Goal: Use online tool/utility: Utilize a website feature to perform a specific function

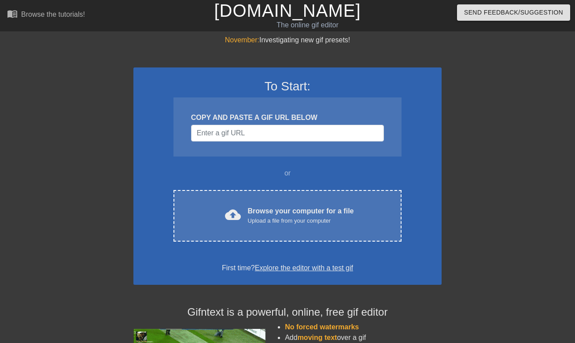
click at [273, 189] on div "To Start: COPY AND PASTE A GIF URL BELOW or cloud_upload Browse your computer f…" at bounding box center [287, 175] width 308 height 217
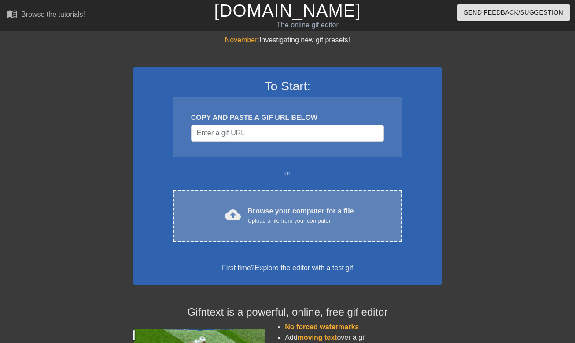
click at [273, 202] on div "cloud_upload Browse your computer for a file Upload a file from your computer C…" at bounding box center [288, 216] width 228 height 52
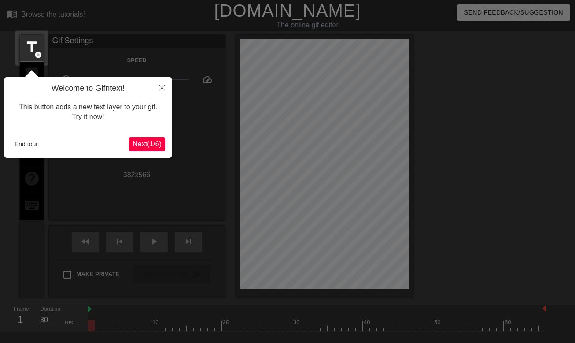
scroll to position [22, 0]
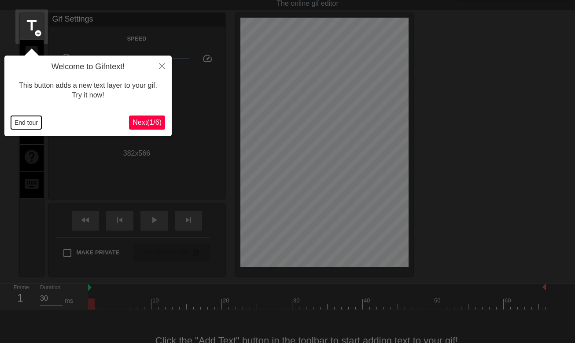
click at [26, 121] on button "End tour" at bounding box center [26, 122] width 30 height 13
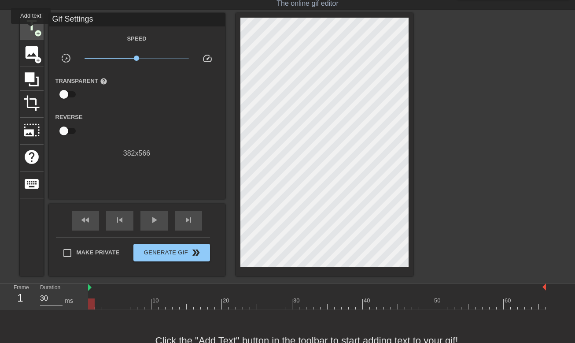
click at [31, 30] on span "title" at bounding box center [31, 25] width 17 height 17
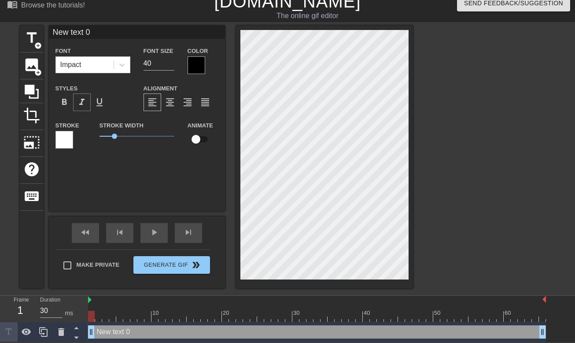
click at [84, 97] on span "format_italic" at bounding box center [82, 102] width 11 height 11
click at [88, 33] on input "New text 0" at bounding box center [137, 32] width 176 height 13
type input "MAGNIFICENT"
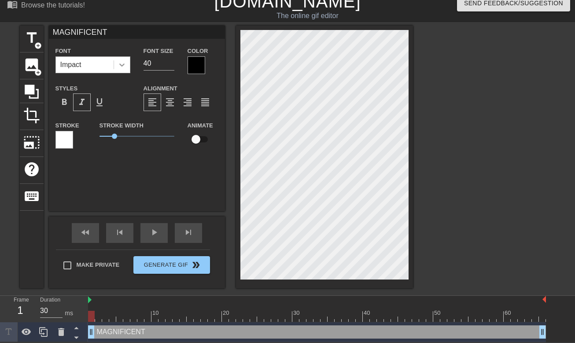
click at [122, 60] on icon at bounding box center [122, 64] width 9 height 9
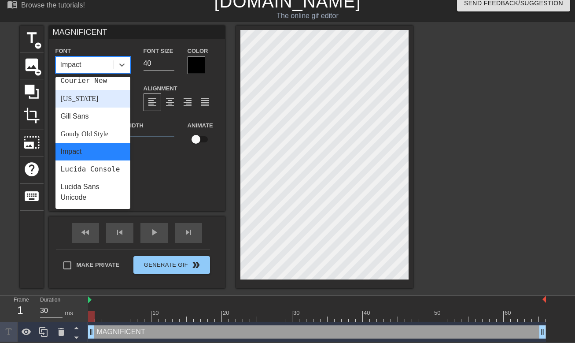
scroll to position [0, 0]
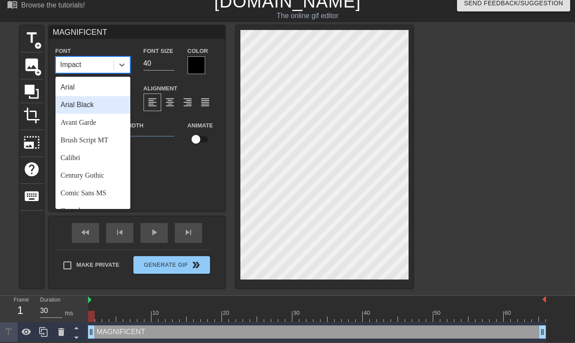
click at [104, 105] on div "Arial Black" at bounding box center [92, 105] width 75 height 18
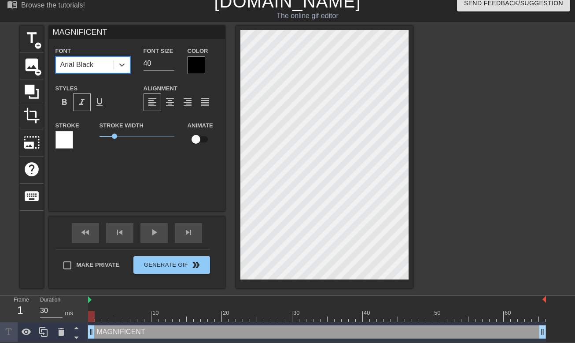
click at [83, 100] on span "format_italic" at bounding box center [82, 102] width 11 height 11
click at [70, 104] on div "format_bold" at bounding box center [64, 102] width 18 height 18
drag, startPoint x: 115, startPoint y: 136, endPoint x: 129, endPoint y: 135, distance: 13.7
click at [129, 135] on span "2" at bounding box center [129, 135] width 5 height 5
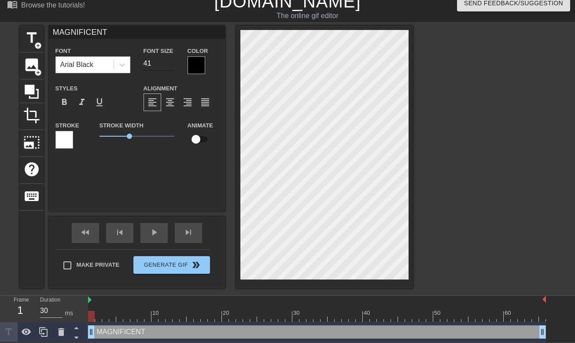
click at [170, 61] on input "41" at bounding box center [159, 63] width 31 height 14
click at [170, 61] on input "42" at bounding box center [159, 63] width 31 height 14
click at [170, 61] on input "43" at bounding box center [159, 63] width 31 height 14
click at [170, 61] on input "44" at bounding box center [159, 63] width 31 height 14
click at [170, 61] on input "45" at bounding box center [159, 63] width 31 height 14
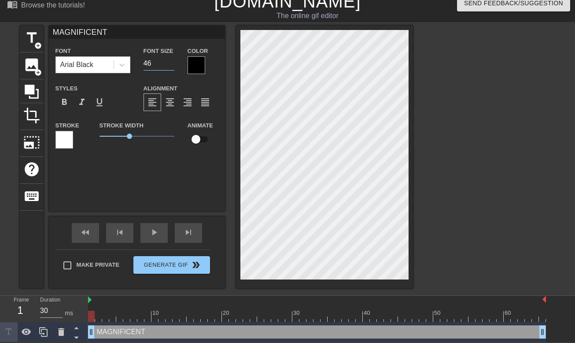
click at [170, 61] on input "46" at bounding box center [159, 63] width 31 height 14
click at [170, 61] on input "47" at bounding box center [159, 63] width 31 height 14
click at [170, 65] on input "46" at bounding box center [159, 63] width 31 height 14
click at [170, 65] on input "45" at bounding box center [159, 63] width 31 height 14
click at [170, 65] on input "44" at bounding box center [159, 63] width 31 height 14
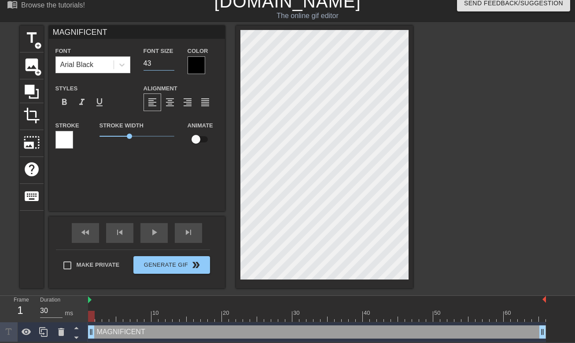
click at [170, 65] on input "43" at bounding box center [159, 63] width 31 height 14
click at [170, 65] on input "42" at bounding box center [159, 63] width 31 height 14
click at [170, 65] on input "41" at bounding box center [159, 63] width 31 height 14
click at [170, 65] on input "40" at bounding box center [159, 63] width 31 height 14
click at [170, 65] on input "39" at bounding box center [159, 63] width 31 height 14
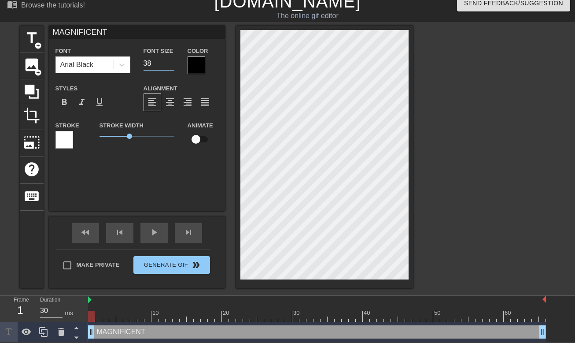
click at [170, 65] on input "38" at bounding box center [159, 63] width 31 height 14
click at [170, 65] on input "37" at bounding box center [159, 63] width 31 height 14
click at [170, 65] on input "36" at bounding box center [159, 63] width 31 height 14
click at [170, 65] on input "35" at bounding box center [159, 63] width 31 height 14
click at [170, 60] on input "36" at bounding box center [159, 63] width 31 height 14
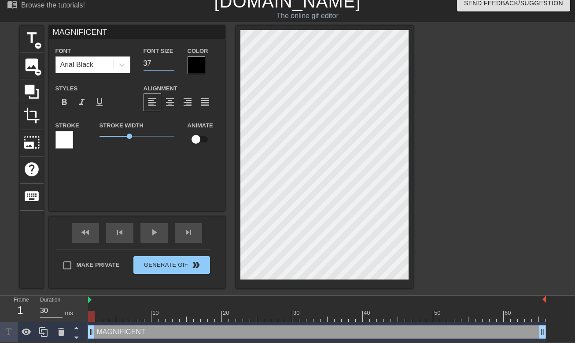
click at [170, 60] on input "37" at bounding box center [159, 63] width 31 height 14
click at [170, 60] on input "38" at bounding box center [159, 63] width 31 height 14
click at [170, 60] on input "39" at bounding box center [159, 63] width 31 height 14
click at [170, 60] on input "40" at bounding box center [159, 63] width 31 height 14
click at [170, 60] on input "41" at bounding box center [159, 63] width 31 height 14
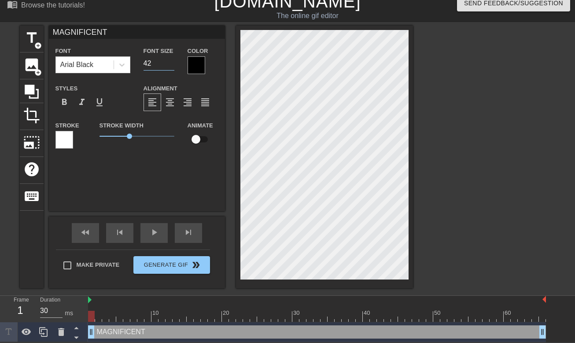
click at [170, 60] on input "42" at bounding box center [159, 63] width 31 height 14
click at [170, 60] on input "43" at bounding box center [159, 63] width 31 height 14
click at [170, 60] on input "44" at bounding box center [159, 63] width 31 height 14
click at [170, 60] on input "45" at bounding box center [159, 63] width 31 height 14
type input "46"
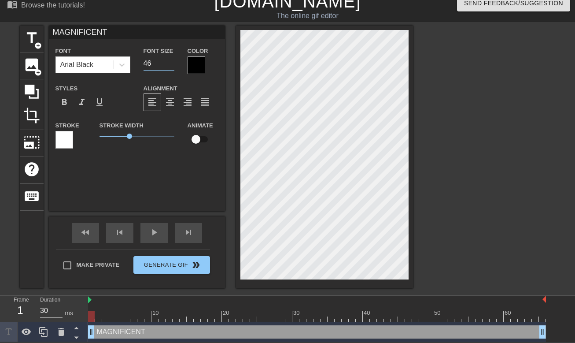
click at [170, 60] on input "46" at bounding box center [159, 63] width 31 height 14
type input "TMAGNIFICENT"
type textarea "TMAGNIFICENT"
type input "THMAGNIFICENT"
type textarea "THIMAGNIFICENT"
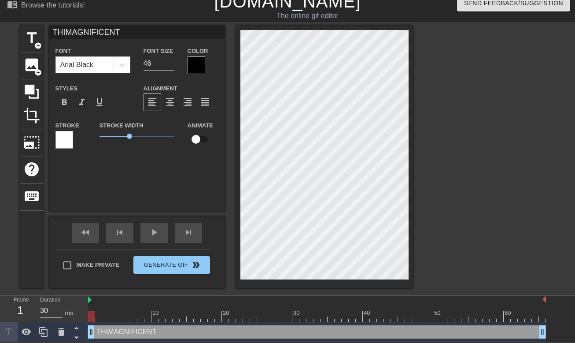
type input "THISMAGNIFICENT"
type textarea "THISMAGNIFICENT"
type input "THIS MAGNIFICENT"
type textarea "THIS MAGNIFICENT"
type input "THIS IMAGNIFICENT"
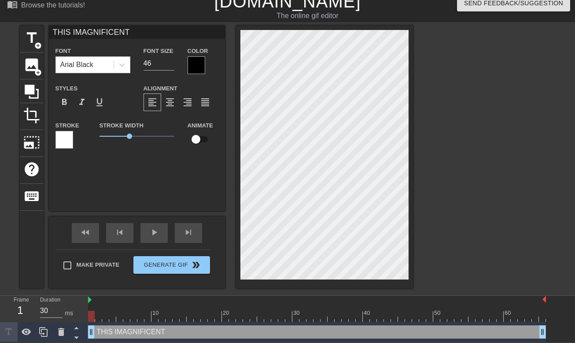
type textarea "THIS ISMAGNIFICENT"
type input "THIS ISMAGNIFICENT"
type textarea "THIS IS MAGNIFICENT"
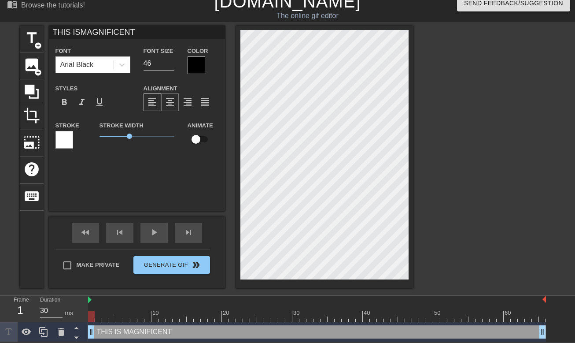
click at [175, 105] on span "format_align_center" at bounding box center [170, 102] width 11 height 11
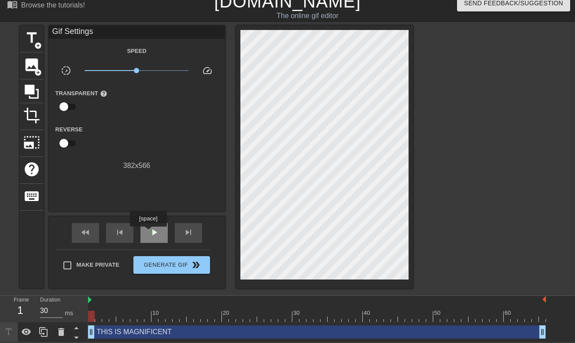
click at [149, 233] on span "play_arrow" at bounding box center [154, 232] width 11 height 11
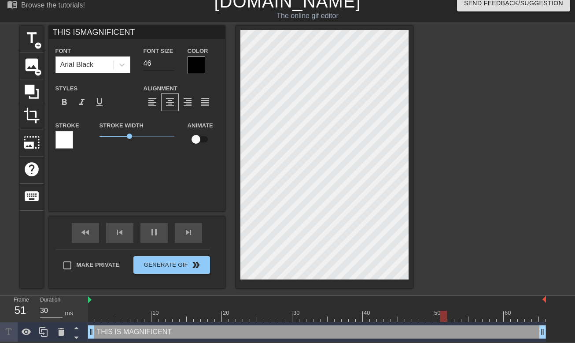
type input "THIS ISMAGNIFICENT"
type input "47"
click at [170, 60] on input "47" at bounding box center [159, 63] width 31 height 14
type input "THIS ISMAGNIFICENT"
type input "48"
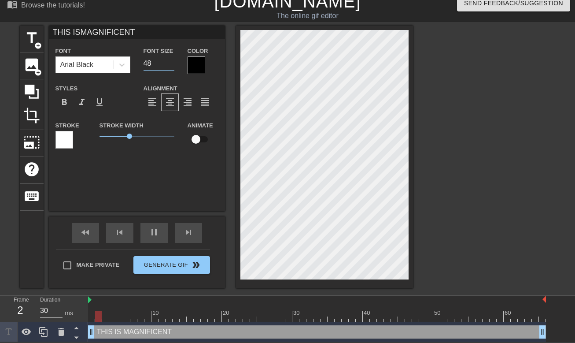
click at [170, 60] on input "48" at bounding box center [159, 63] width 31 height 14
type input "THIS ISMAGNIFICENT"
type input "49"
click at [170, 60] on input "49" at bounding box center [159, 63] width 31 height 14
type input "THIS ISMAGNIFICENT"
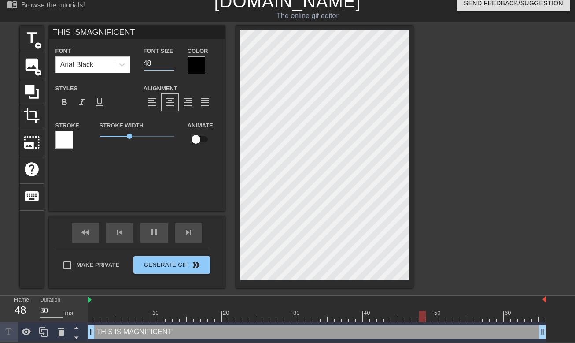
type input "48"
click at [172, 66] on input "48" at bounding box center [159, 63] width 31 height 14
type input "THIS ISMAGNIFICENT"
type input "47"
click at [172, 66] on input "47" at bounding box center [159, 63] width 31 height 14
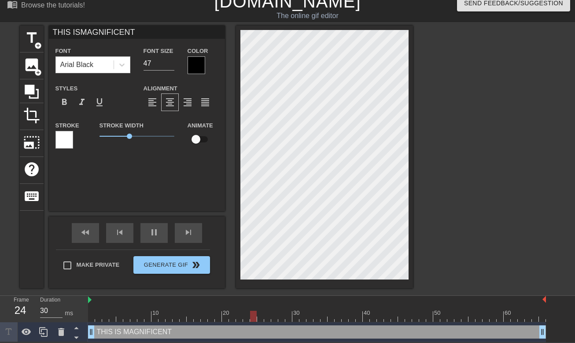
type input "W ISMAGNIFICENT"
type textarea "W IS MAGNIFICENT"
type input "WO ISMAGNIFICENT"
type textarea "WO IS MAGNIFICENT"
type input "WOM ISMAGNIFICENT"
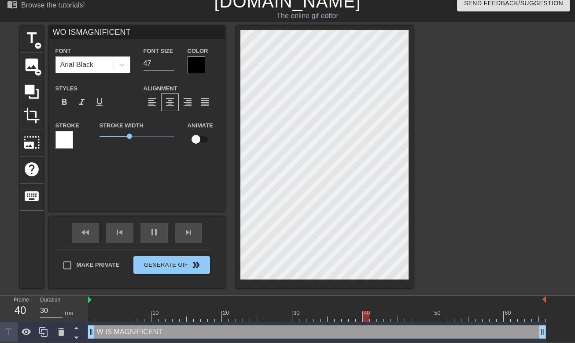
type textarea "WOM IS MAGNIFICENT"
type input "WOME ISMAGNIFICENT"
type textarea "WOME IS MAGNIFICENT"
type input "WOMEN ISMAGNIFICENT"
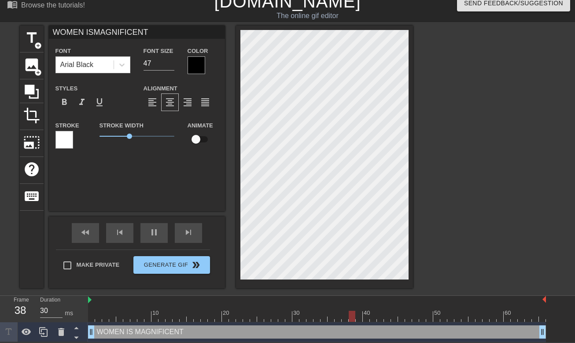
type textarea "WOMEN IS MAGNIFICENT"
type input "WOMEN AMAGNIFICENT"
type textarea "WOMEN A MAGNIFICENT"
type input "WOMEN ARMAGNIFICENT"
type textarea "WOMEN AR MAGNIFICENT"
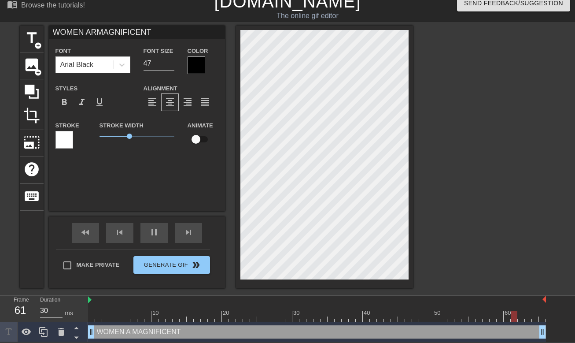
type input "WOMEN AREMAGNIFICENT"
type textarea "WOMEN ARE MAGNIFICENT"
click at [203, 61] on div at bounding box center [197, 65] width 18 height 18
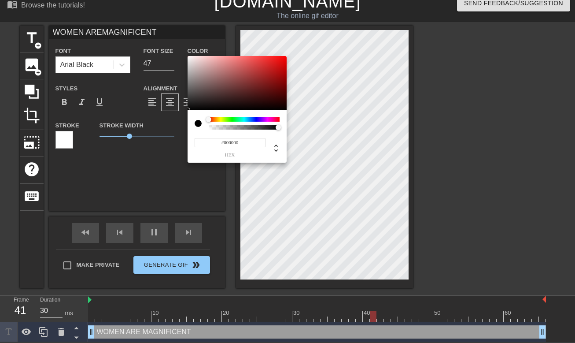
type input "WOMEN AREMAGNIFICENT"
type input "0"
type input "WOMEN AREMAGNIFICENT"
type input "0.15"
type input "WOMEN AREMAGNIFICENT"
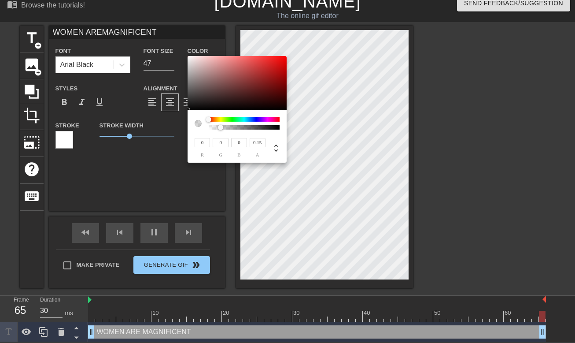
type input "0.14"
type input "WOMEN AREMAGNIFICENT"
type input "0.13"
type input "WOMEN AREMAGNIFICENT"
type input "0.12"
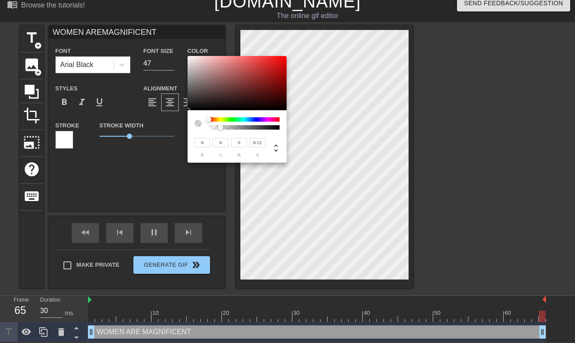
type input "WOMEN AREMAGNIFICENT"
type input "0.1"
type input "WOMEN AREMAGNIFICENT"
type input "0.08"
type input "WOMEN AREMAGNIFICENT"
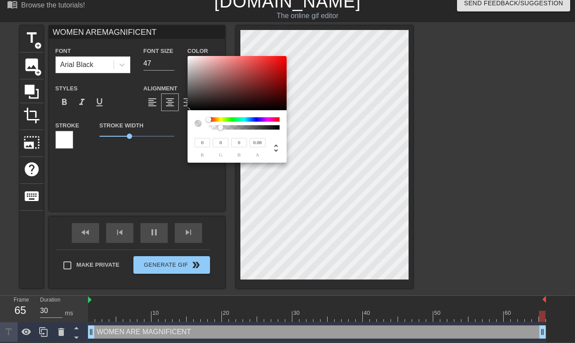
type input "0.05"
type input "WOMEN AREMAGNIFICENT"
type input "0.04"
type input "WOMEN AREMAGNIFICENT"
type input "0.02"
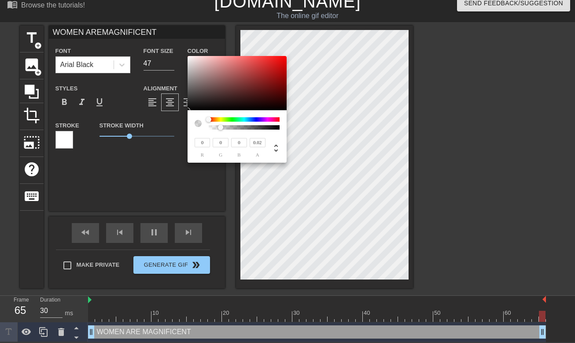
type input "WOMEN AREMAGNIFICENT"
type input "0"
drag, startPoint x: 221, startPoint y: 128, endPoint x: 204, endPoint y: 129, distance: 16.3
click at [204, 129] on div at bounding box center [237, 123] width 85 height 12
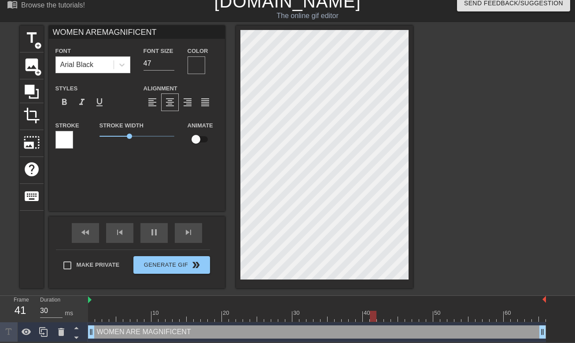
click at [65, 139] on div at bounding box center [64, 140] width 18 height 18
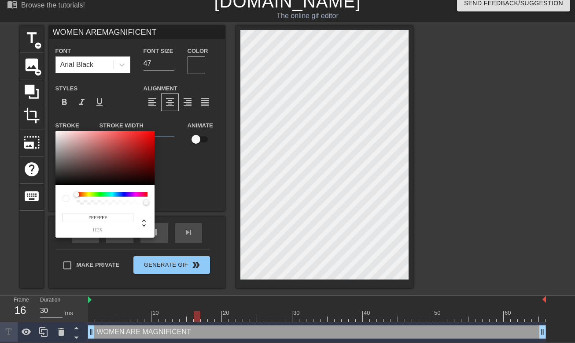
type input "WOMEN AREMAGNIFICENT"
type input "#A01313"
type input "WOMEN AREMAGNIFICENT"
type input "#9E1313"
type input "WOMEN AREMAGNIFICENT"
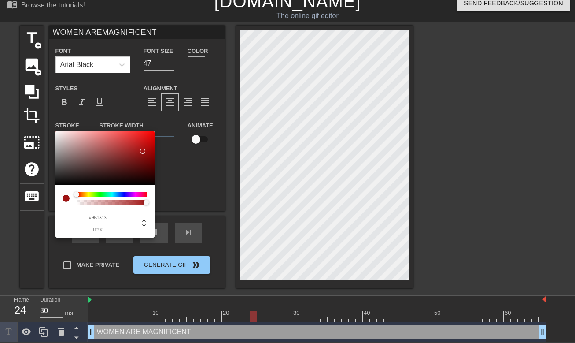
type input "#8A1010"
type input "WOMEN AREMAGNIFICENT"
type input "#000000"
type input "WOMEN AREMAGNIFICENT"
type input "#4E0000"
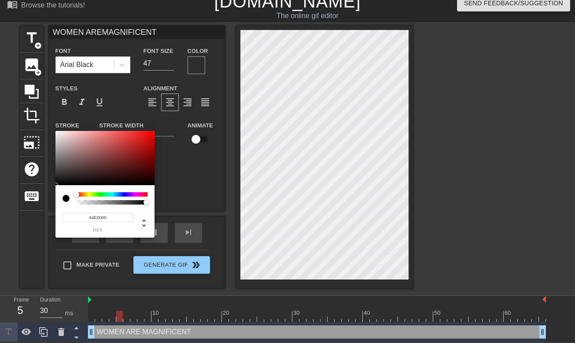
type input "WOMEN AREMAGNIFICENT"
type input "#FF0000"
drag, startPoint x: 143, startPoint y: 151, endPoint x: 174, endPoint y: 120, distance: 44.5
click at [174, 120] on div "#FF0000 hex" at bounding box center [287, 171] width 575 height 343
type input "WOMEN AREMAGNIFICENT"
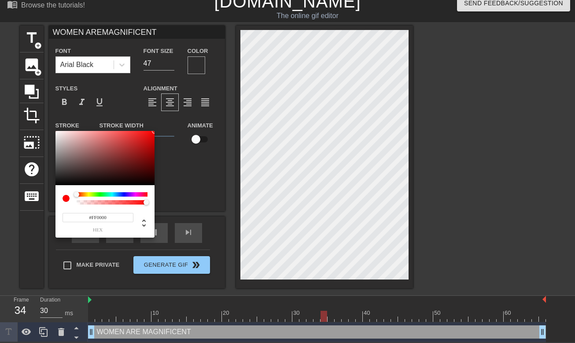
type input "#FF1800"
type input "WOMEN AREMAGNIFICENT"
type input "#FF3400"
type input "WOMEN AREMAGNIFICENT"
type input "#FF5100"
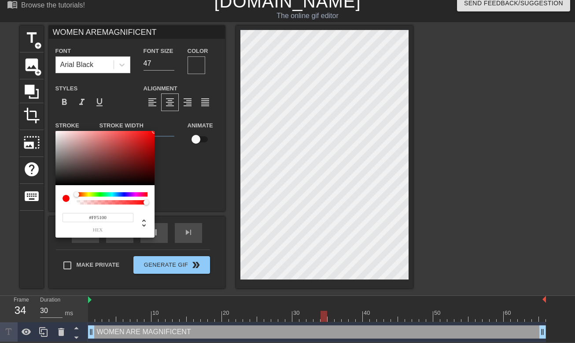
type input "WOMEN AREMAGNIFICENT"
type input "#FF6400"
type input "WOMEN AREMAGNIFICENT"
type input "#FF6D00"
type input "WOMEN AREMAGNIFICENT"
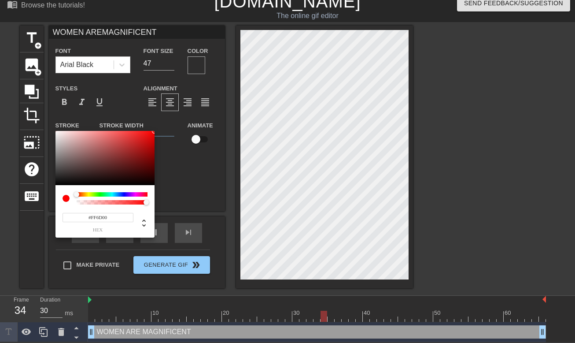
type input "#FF7700"
type input "WOMEN AREMAGNIFICENT"
type input "#FF8000"
type input "WOMEN AREMAGNIFICENT"
type input "#FF8A00"
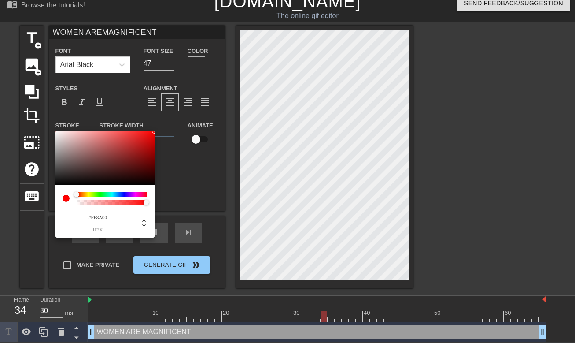
type input "WOMEN AREMAGNIFICENT"
type input "#FF9300"
type input "WOMEN AREMAGNIFICENT"
type input "#FF9D00"
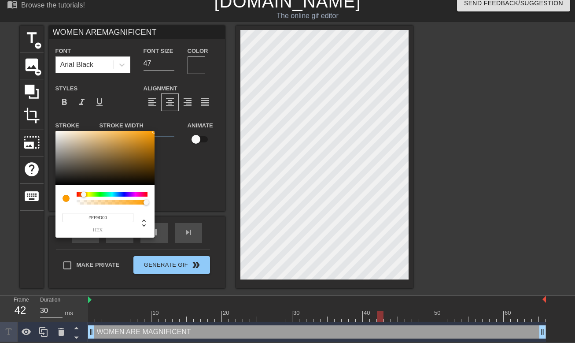
type input "WOMEN AREMAGNIFICENT"
type input "#FFA600"
type input "WOMEN AREMAGNIFICENT"
type input "#FFB000"
type input "WOMEN AREMAGNIFICENT"
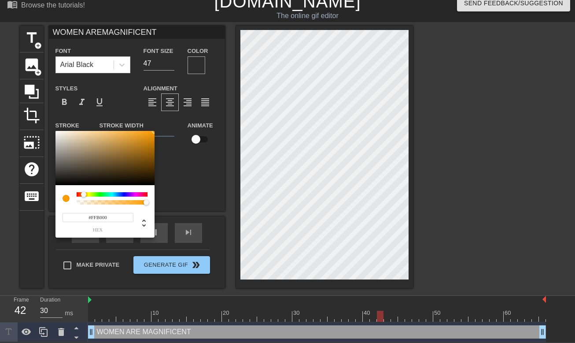
type input "#FFB900"
type input "WOMEN AREMAGNIFICENT"
type input "#FFC300"
type input "WOMEN AREMAGNIFICENT"
type input "#FFCC00"
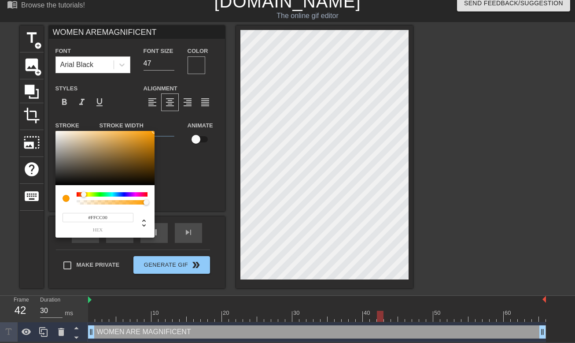
type input "WOMEN AREMAGNIFICENT"
type input "#FFD600"
type input "WOMEN AREMAGNIFICENT"
type input "#FFDF00"
type input "WOMEN AREMAGNIFICENT"
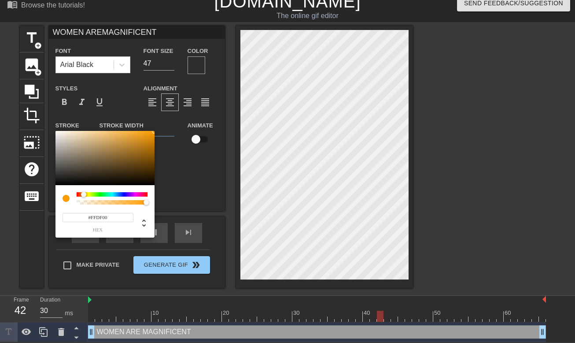
type input "#FFE900"
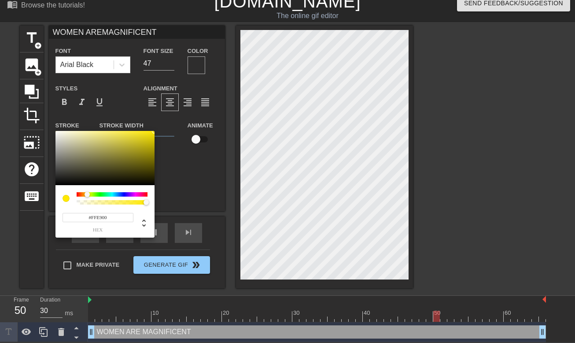
type input "WOMEN AREMAGNIFICENT"
type input "#FFF200"
type input "WOMEN AREMAGNIFICENT"
type input "#FFFC00"
type input "WOMEN AREMAGNIFICENT"
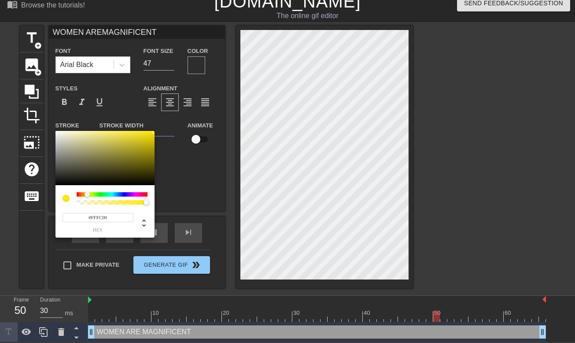
type input "#F9FF00"
type input "WOMEN AREMAGNIFICENT"
type input "#EFFF00"
type input "WOMEN AREMAGNIFICENT"
type input "#E6FF00"
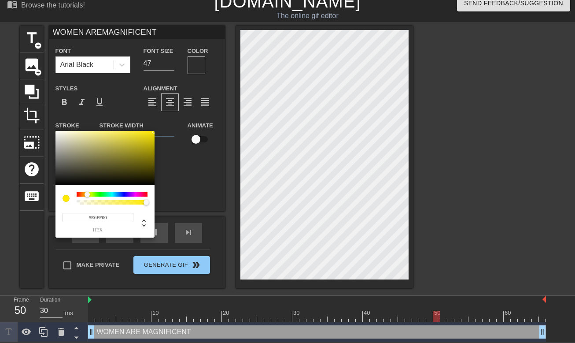
type input "WOMEN AREMAGNIFICENT"
type input "#DCFF00"
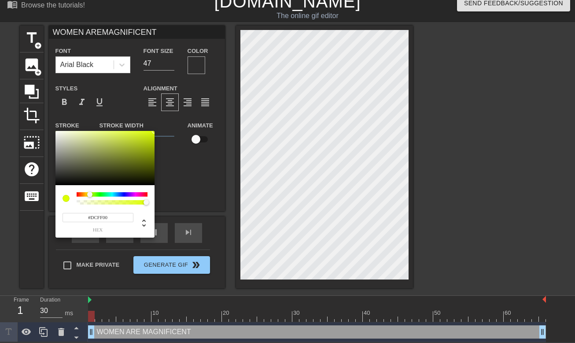
type input "WOMEN AREMAGNIFICENT"
type input "#D3FF00"
type input "WOMEN AREMAGNIFICENT"
type input "#C9FF00"
type input "WOMEN AREMAGNIFICENT"
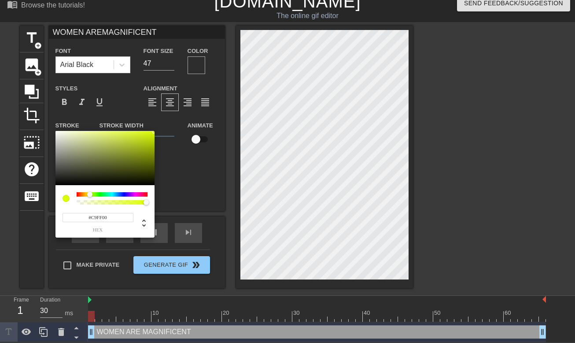
type input "#C0FF00"
type input "WOMEN AREMAGNIFICENT"
type input "#B6FF00"
type input "WOMEN AREMAGNIFICENT"
type input "#ADFF00"
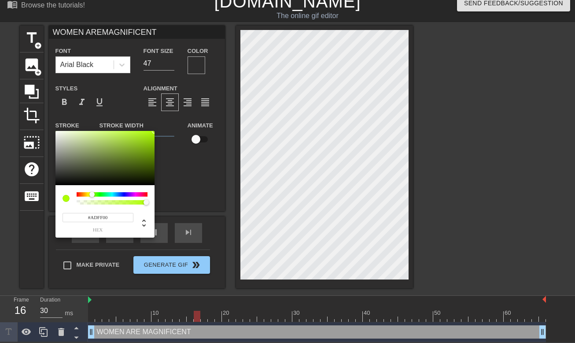
type input "WOMEN AREMAGNIFICENT"
type input "#A3FF00"
type input "WOMEN AREMAGNIFICENT"
type input "#9AFF00"
type input "WOMEN AREMAGNIFICENT"
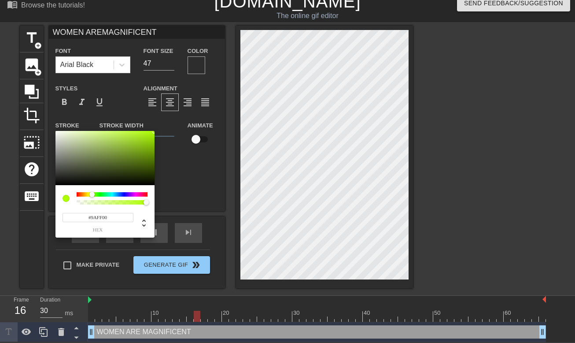
type input "#90FF00"
type input "WOMEN AREMAGNIFICENT"
type input "#87FF00"
type input "WOMEN AREMAGNIFICENT"
type input "#7DFF00"
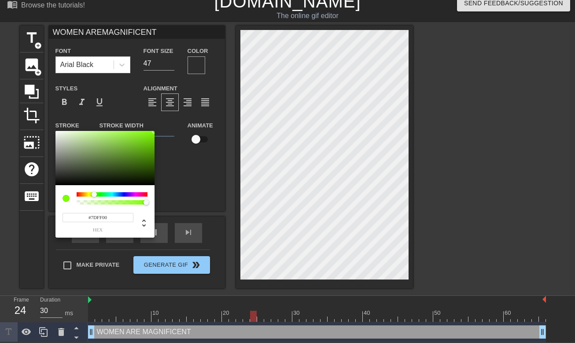
type input "WOMEN AREMAGNIFICENT"
type input "#87FF00"
type input "WOMEN AREMAGNIFICENT"
type input "#9AFF00"
type input "WOMEN AREMAGNIFICENT"
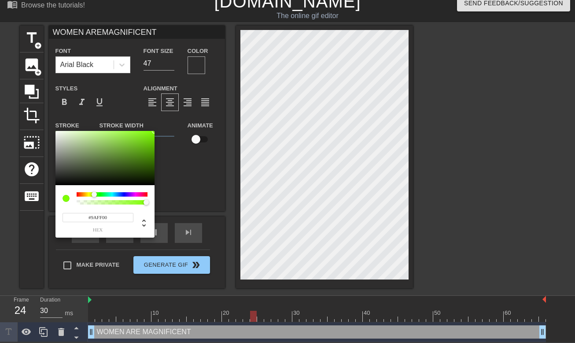
type input "#ADFF00"
type input "WOMEN AREMAGNIFICENT"
type input "#B6FF00"
type input "WOMEN AREMAGNIFICENT"
type input "#C0FF00"
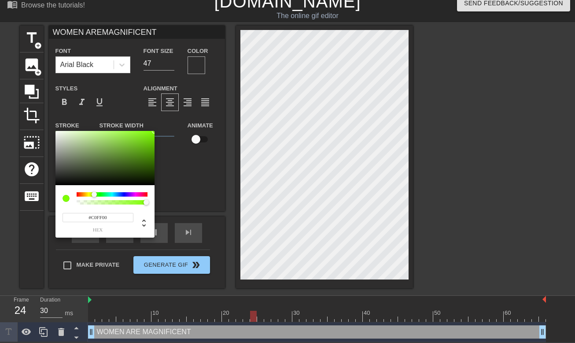
type input "WOMEN AREMAGNIFICENT"
type input "#C9FF00"
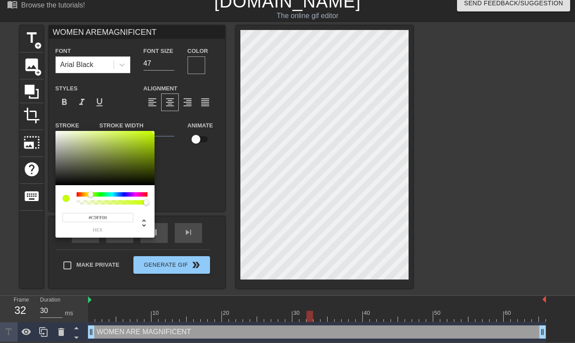
type input "WOMEN AREMAGNIFICENT"
type input "#D3FF00"
type input "WOMEN AREMAGNIFICENT"
type input "#DCFF00"
type input "WOMEN AREMAGNIFICENT"
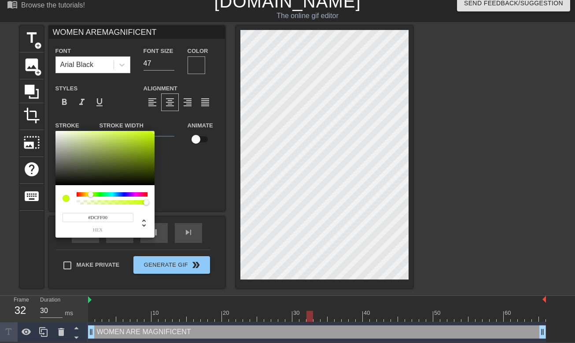
type input "#E6FF00"
type input "WOMEN AREMAGNIFICENT"
type input "#EFFF00"
type input "WOMEN AREMAGNIFICENT"
type input "#F9FF00"
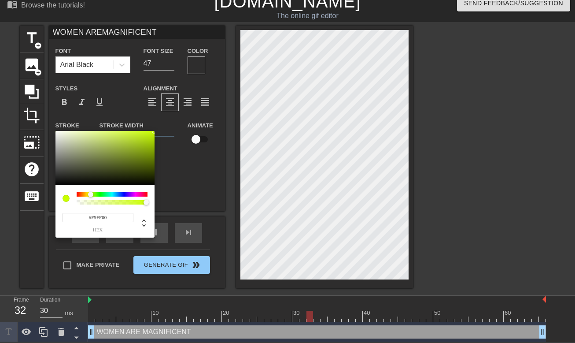
type input "WOMEN AREMAGNIFICENT"
type input "#FFF200"
type input "WOMEN AREMAGNIFICENT"
type input "#FFD600"
type input "WOMEN AREMAGNIFICENT"
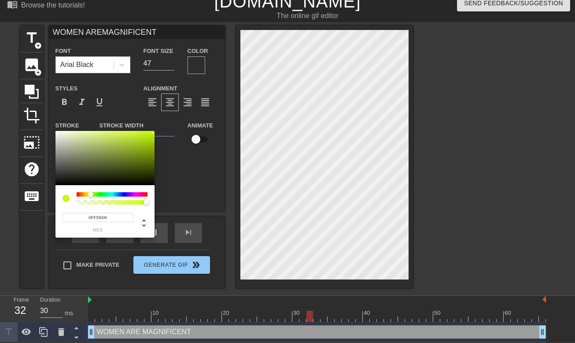
type input "#FFC300"
type input "WOMEN AREMAGNIFICENT"
type input "#FFB900"
type input "WOMEN AREMAGNIFICENT"
type input "#FFB000"
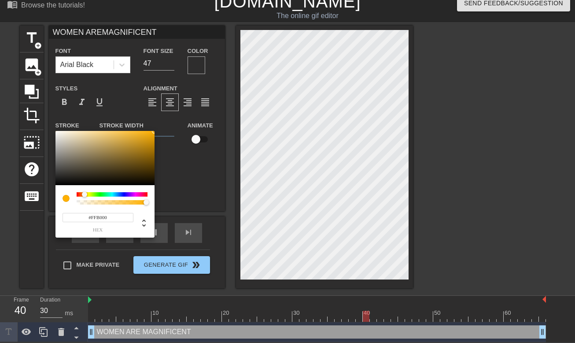
type input "WOMEN AREMAGNIFICENT"
type input "#FFB900"
type input "WOMEN AREMAGNIFICENT"
type input "#FFC300"
type input "WOMEN AREMAGNIFICENT"
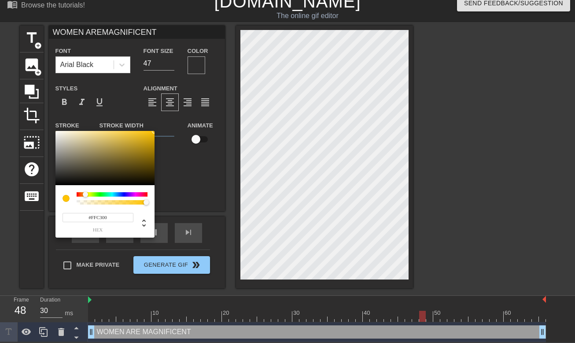
type input "#FFCC00"
type input "WOMEN AREMAGNIFICENT"
type input "#FFD600"
type input "WOMEN AREMAGNIFICENT"
type input "#FFE900"
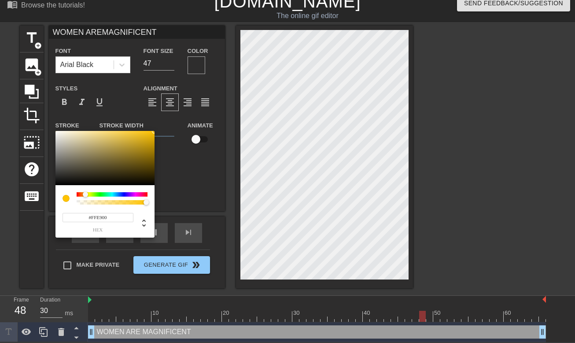
type input "WOMEN AREMAGNIFICENT"
type input "#FFF200"
type input "WOMEN AREMAGNIFICENT"
type input "#F9FF00"
type input "WOMEN AREMAGNIFICENT"
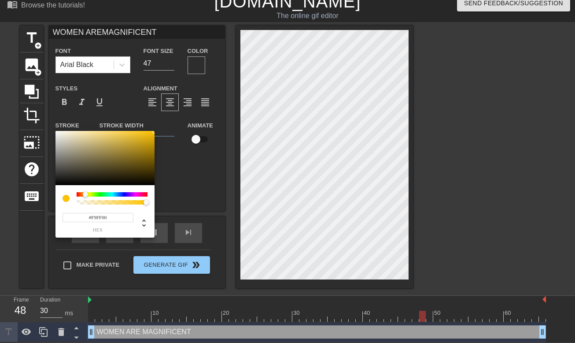
type input "#EFFF00"
type input "WOMEN AREMAGNIFICENT"
type input "#E6FF00"
type input "WOMEN AREMAGNIFICENT"
type input "#DCFF00"
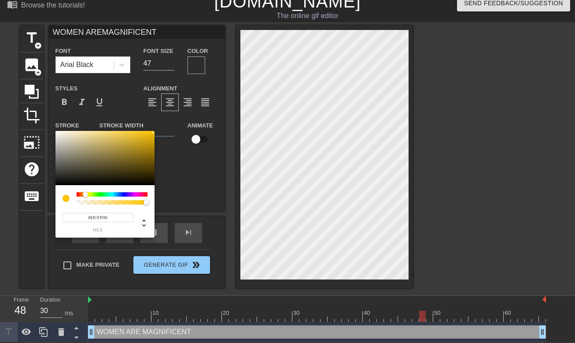
type input "WOMEN AREMAGNIFICENT"
type input "#D3FF00"
type input "WOMEN AREMAGNIFICENT"
type input "#C9FF00"
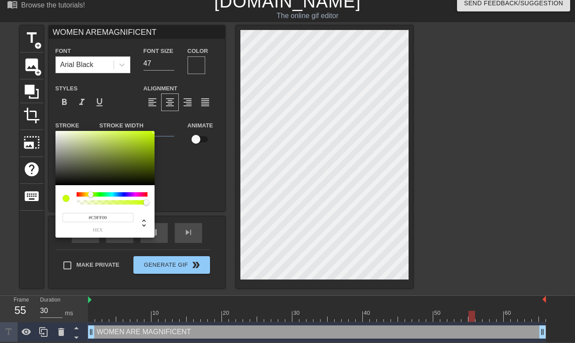
type input "WOMEN AREMAGNIFICENT"
type input "#C0FF00"
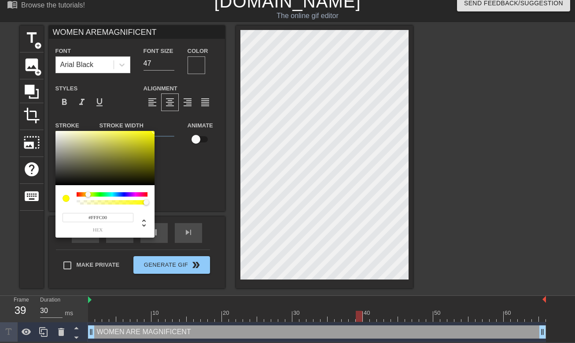
drag, startPoint x: 75, startPoint y: 195, endPoint x: 88, endPoint y: 192, distance: 13.4
click at [88, 192] on div at bounding box center [87, 194] width 5 height 5
click at [100, 216] on input "#FFFC00" at bounding box center [98, 217] width 71 height 9
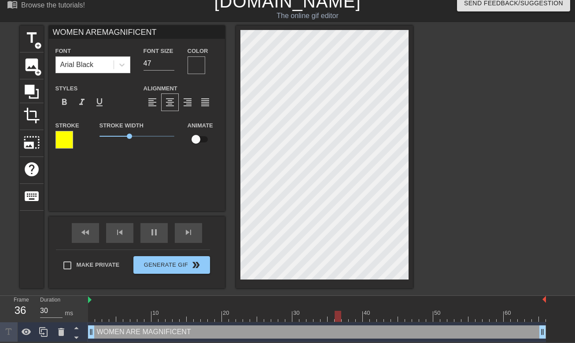
click at [69, 139] on div at bounding box center [64, 140] width 18 height 18
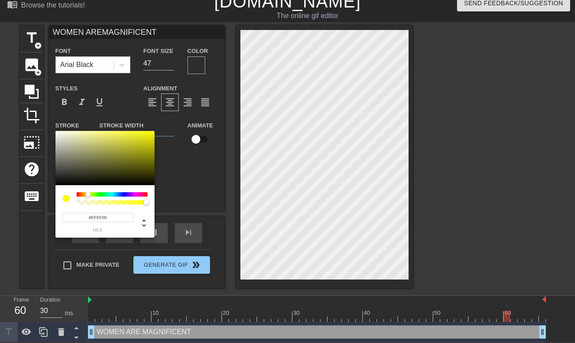
drag, startPoint x: 63, startPoint y: 137, endPoint x: 284, endPoint y: 106, distance: 222.8
click at [284, 106] on div "#FFFF00 hex" at bounding box center [287, 171] width 575 height 343
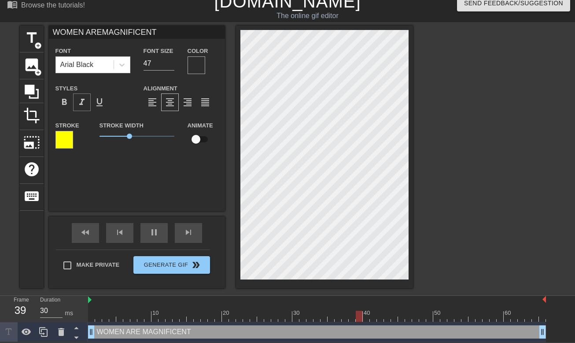
click at [88, 100] on div "format_italic" at bounding box center [82, 102] width 18 height 18
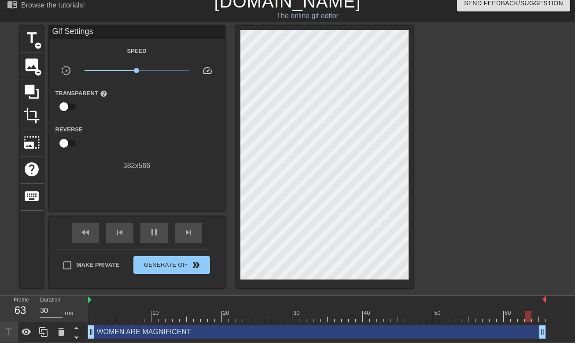
click at [446, 122] on div at bounding box center [490, 158] width 132 height 264
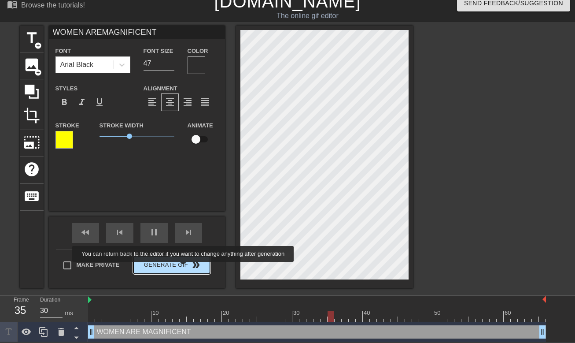
click at [189, 268] on span "Generate Gif double_arrow" at bounding box center [171, 264] width 69 height 11
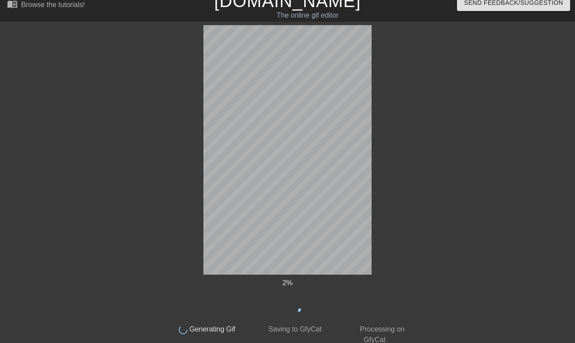
scroll to position [0, 0]
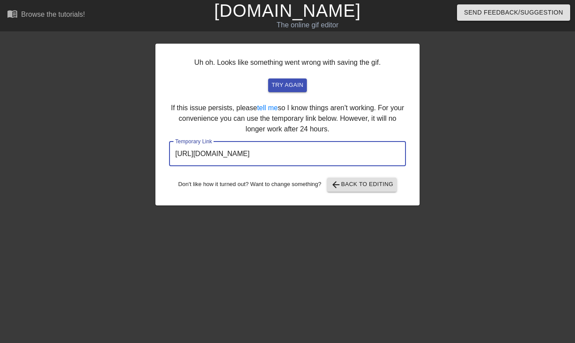
click at [316, 159] on input "https://www.gifntext.com/temp_generations/mIwvr6zF.gif" at bounding box center [287, 153] width 237 height 25
click at [262, 11] on link "[DOMAIN_NAME]" at bounding box center [287, 10] width 147 height 19
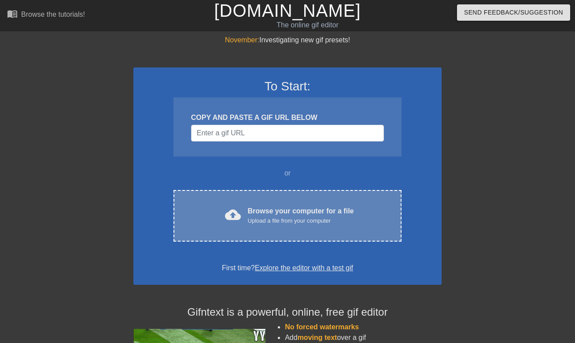
click at [259, 200] on div "cloud_upload Browse your computer for a file Upload a file from your computer C…" at bounding box center [288, 216] width 228 height 52
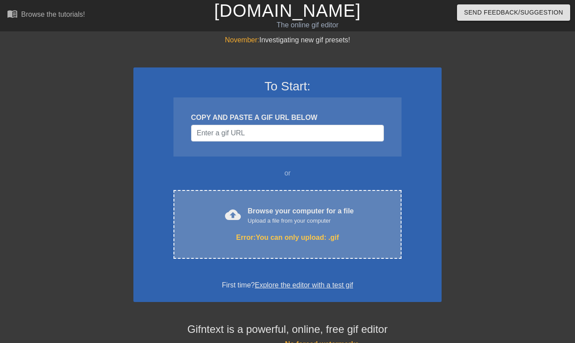
click at [288, 229] on div "cloud_upload Browse your computer for a file Upload a file from your computer E…" at bounding box center [288, 224] width 228 height 69
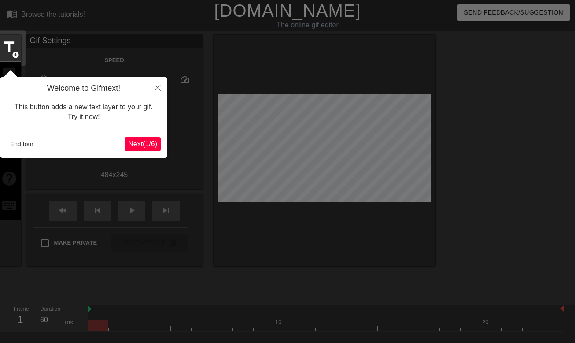
scroll to position [22, 0]
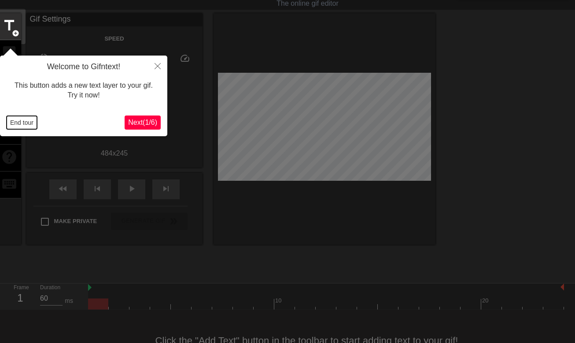
click at [27, 128] on button "End tour" at bounding box center [22, 122] width 30 height 13
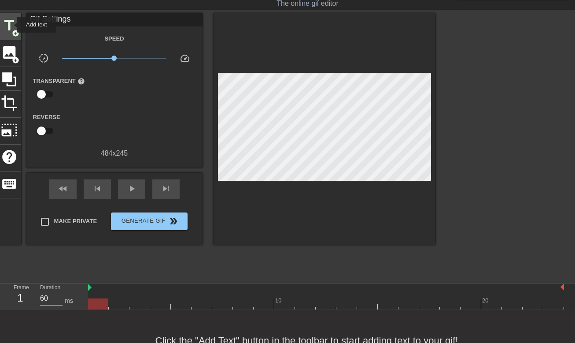
click at [11, 25] on span "title" at bounding box center [9, 25] width 17 height 17
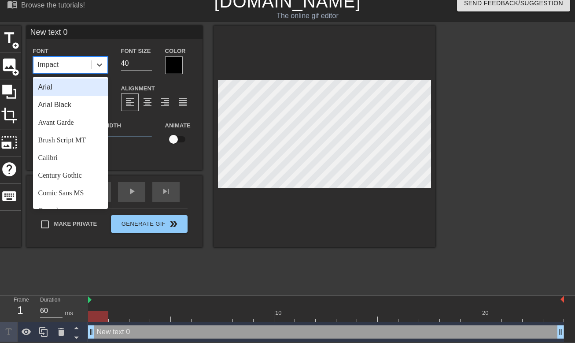
click at [52, 63] on div "Impact" at bounding box center [48, 64] width 21 height 11
click at [57, 97] on div "Arial Black" at bounding box center [70, 105] width 75 height 18
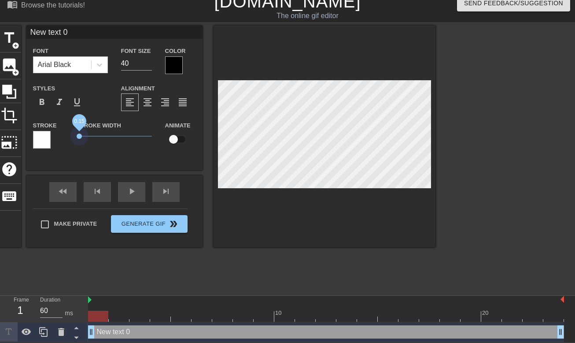
drag, startPoint x: 92, startPoint y: 133, endPoint x: 61, endPoint y: 133, distance: 30.8
click at [61, 133] on div "Stroke Stroke Width 0.15 Animate" at bounding box center [114, 138] width 176 height 37
click at [173, 68] on div at bounding box center [174, 65] width 18 height 18
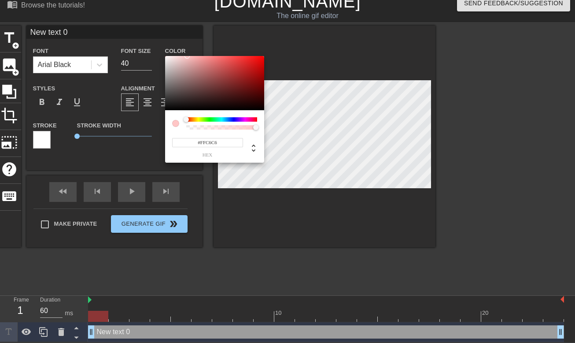
type input "#FFFFFF"
drag, startPoint x: 175, startPoint y: 69, endPoint x: 163, endPoint y: 53, distance: 20.2
click at [163, 53] on div "#FFFFFF hex" at bounding box center [287, 171] width 575 height 343
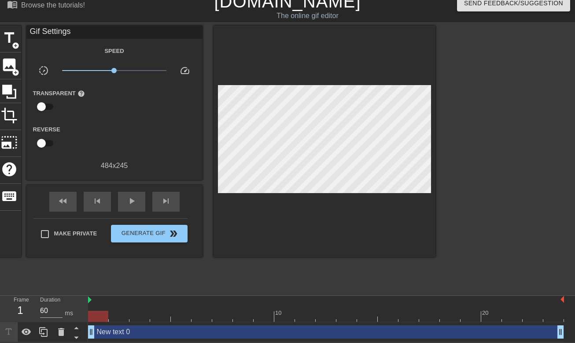
click at [59, 29] on div "Gif Settings" at bounding box center [114, 32] width 176 height 13
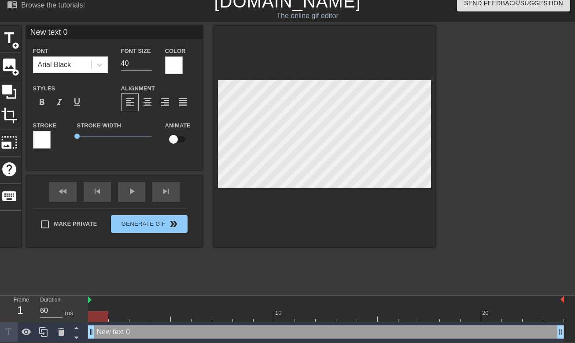
type input "y"
type textarea "y"
type input "yo"
type textarea "yo"
type input "you"
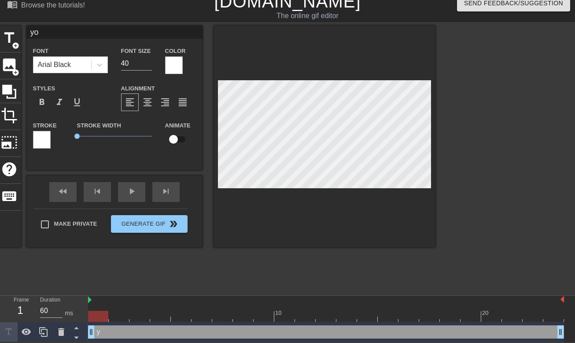
type textarea "you"
type input "you"
type textarea "you"
type input "youl"
type textarea "you l"
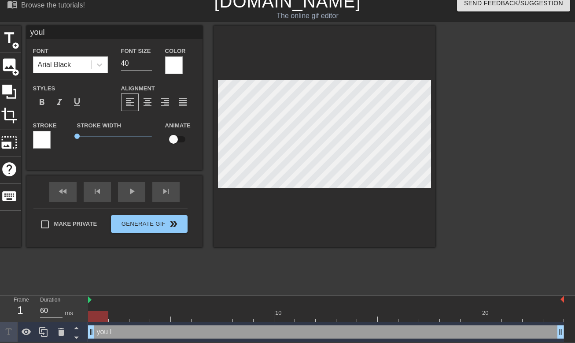
type input "youlo"
type textarea "you lo"
type input "youlov"
type textarea "you lov"
type input "youlove"
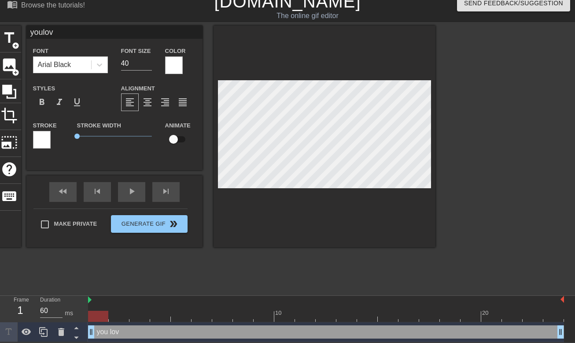
type textarea "you love"
type input "youlove"
type textarea "you love"
type input "youlovet"
type textarea "you love t"
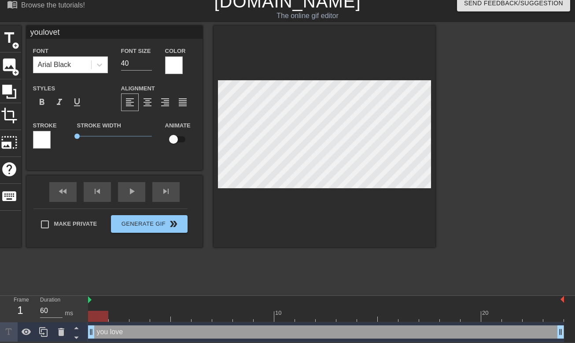
type input "youloveth"
type textarea "you love th"
type input "youlovethi"
type textarea "you love thi"
type input "youlovethis"
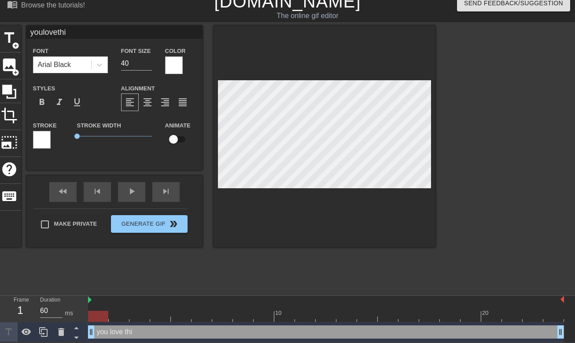
type textarea "you love this"
type input "youlovethis"
type textarea "you love this"
type input "youlovethiss"
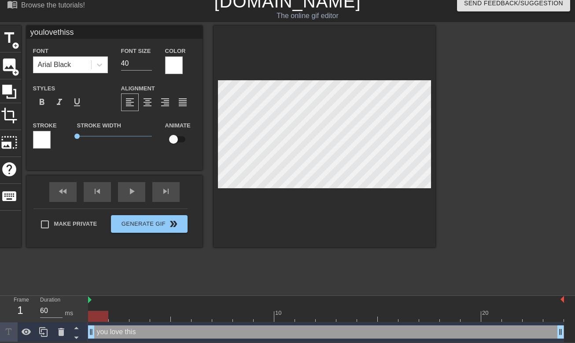
type textarea "you love this sh"
type input "youlovethisshi"
type textarea "you love this shi"
type input "youlovethisshit"
type textarea "you love this shit"
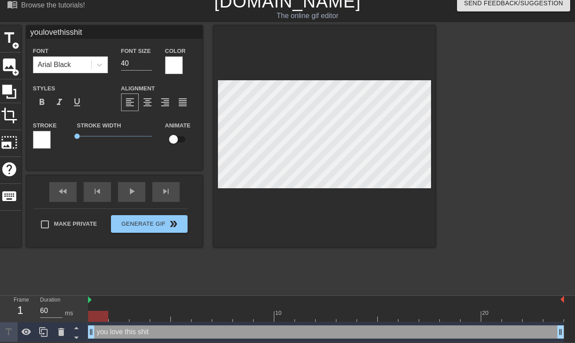
click at [41, 141] on div at bounding box center [42, 140] width 18 height 18
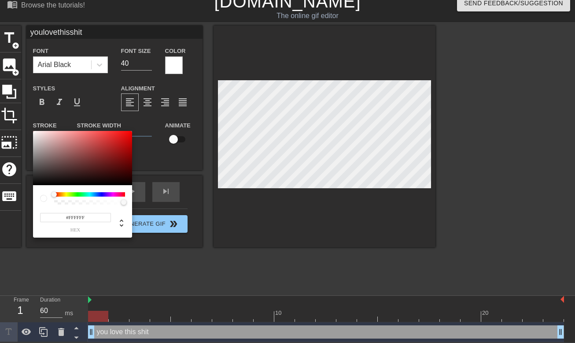
type input "youlovethisshit"
type input "#6B3636"
type input "youlovethisshit"
type input "#693636"
type input "youlovethisshit"
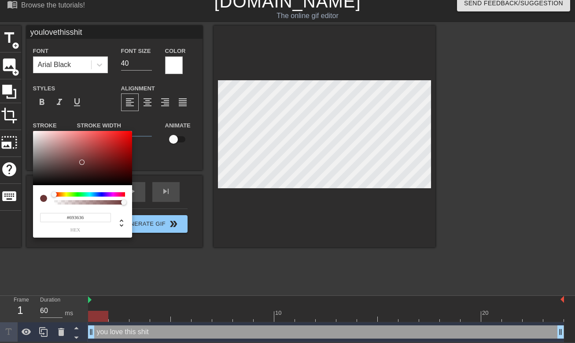
type input "#623535"
type input "youlovethisshit"
type input "#5E3333"
type input "youlovethisshit"
type input "#543030"
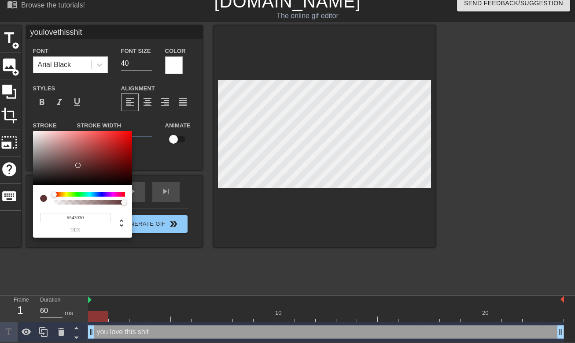
type input "youlovethisshit"
type input "#462B2B"
type input "youlovethisshit"
type input "#3B2727"
type input "youlovethisshit"
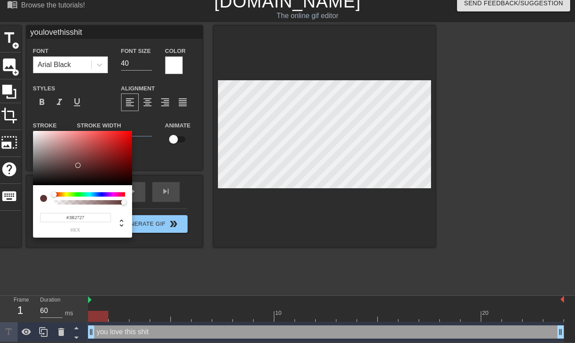
type input "#2D2222"
type input "youlovethisshit"
type input "#201B1B"
type input "youlovethisshit"
type input "#161414"
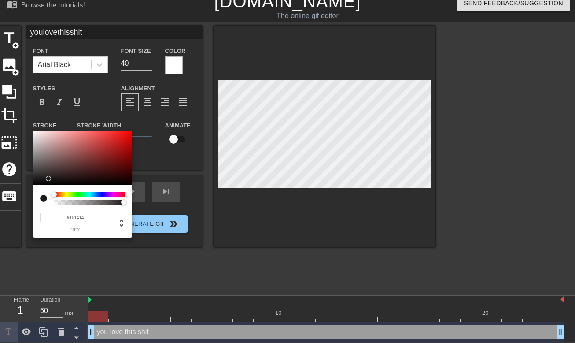
type input "youlovethisshit"
type input "#141313"
type input "youlovethisshit"
type input "#121111"
type input "youlovethisshit"
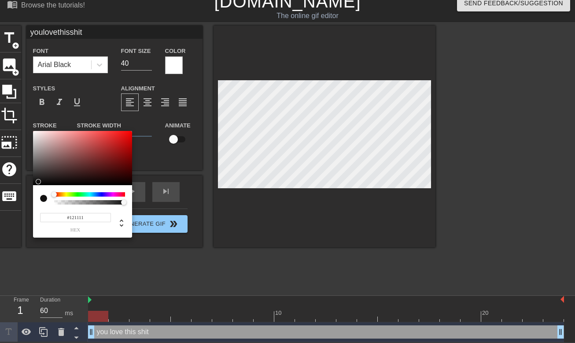
type input "#100F0F"
type input "youlovethisshit"
type input "#0E0D0D"
type input "youlovethisshit"
type input "#060505"
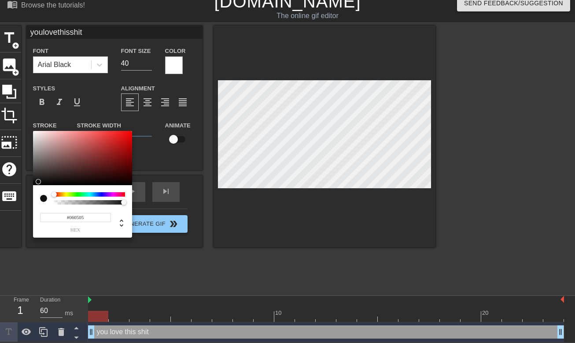
type input "youlovethisshit"
type input "#000000"
type input "youlovethisshit"
drag, startPoint x: 81, startPoint y: 162, endPoint x: 32, endPoint y: 186, distance: 55.2
click at [32, 186] on div "#000000 hex" at bounding box center [287, 171] width 575 height 343
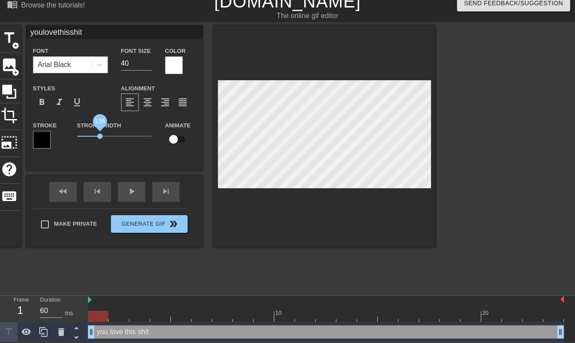
drag, startPoint x: 78, startPoint y: 135, endPoint x: 100, endPoint y: 137, distance: 21.7
click at [100, 137] on span "1.55" at bounding box center [99, 135] width 5 height 5
type input "youlovethisshit"
type input "41"
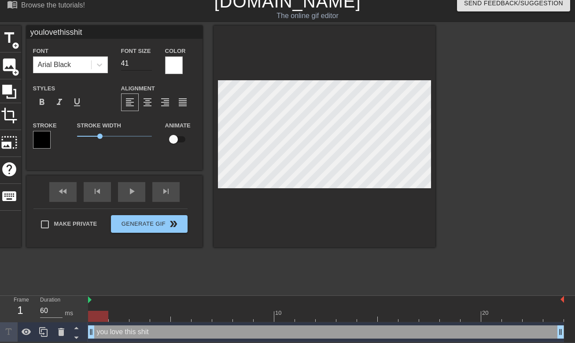
click at [148, 61] on input "41" at bounding box center [136, 63] width 31 height 14
type input "youlovethisshit"
type input "42"
click at [148, 61] on input "42" at bounding box center [136, 63] width 31 height 14
type input "youlovethisshit"
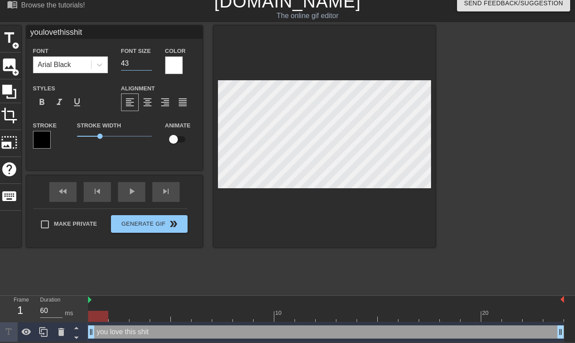
type input "43"
click at [148, 61] on input "43" at bounding box center [136, 63] width 31 height 14
type input "youlovethisshit"
type input "44"
click at [148, 61] on input "44" at bounding box center [136, 63] width 31 height 14
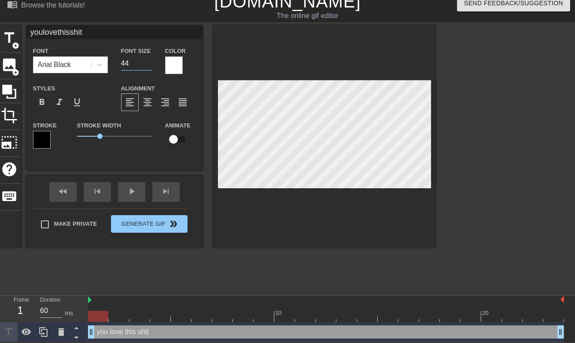
type input "youlovethisshit"
type input "45"
click at [148, 61] on input "45" at bounding box center [136, 63] width 31 height 14
type input "youlovethisshit"
type input "46"
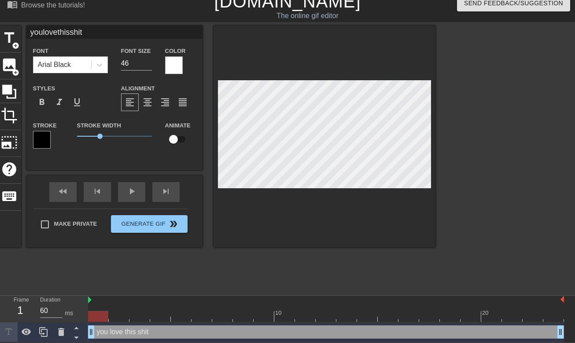
click at [148, 61] on input "46" at bounding box center [136, 63] width 31 height 14
type input "youlovethisshit"
type input "47"
click at [148, 61] on input "47" at bounding box center [136, 63] width 31 height 14
type input "youlovethisshit"
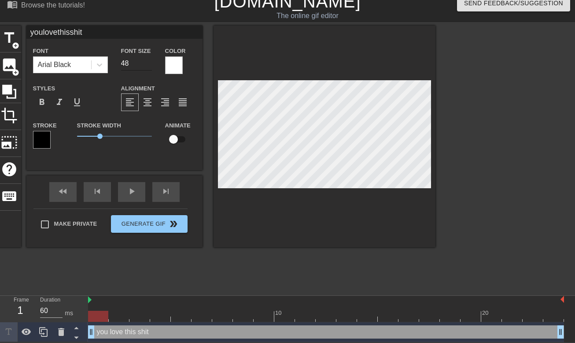
type input "48"
click at [148, 61] on input "48" at bounding box center [136, 63] width 31 height 14
type input "youlovethisshit"
type input "49"
click at [148, 61] on input "49" at bounding box center [136, 63] width 31 height 14
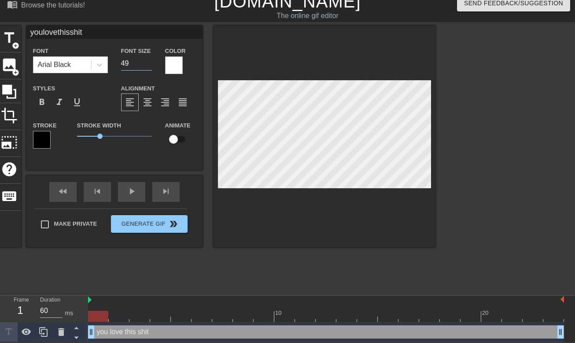
type input "youlovethisshit"
type input "50"
click at [148, 61] on input "50" at bounding box center [136, 63] width 31 height 14
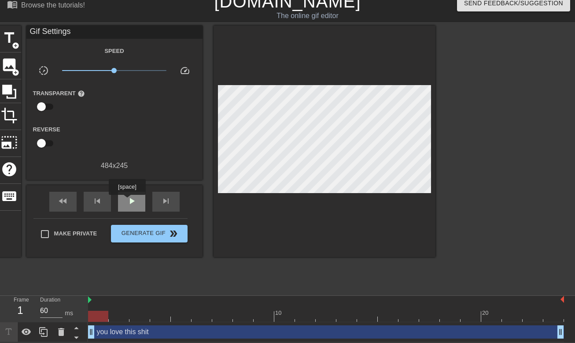
click at [128, 201] on span "play_arrow" at bounding box center [131, 201] width 11 height 11
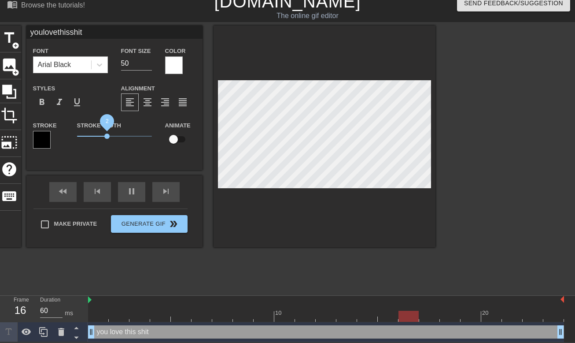
type input "youlovethisshit"
drag, startPoint x: 99, startPoint y: 136, endPoint x: 107, endPoint y: 136, distance: 8.8
click at [107, 136] on span "2.05" at bounding box center [107, 135] width 5 height 5
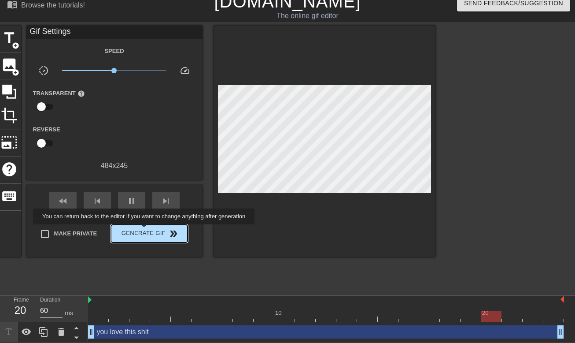
click at [150, 230] on span "Generate Gif double_arrow" at bounding box center [149, 233] width 69 height 11
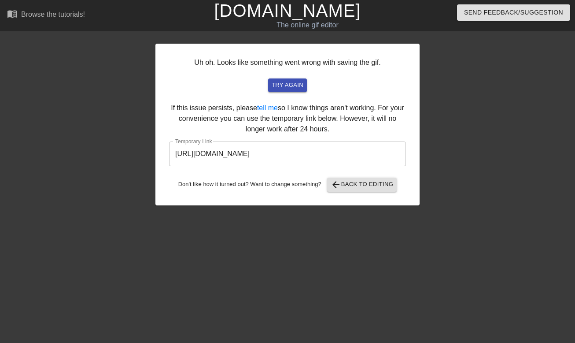
click at [264, 151] on input "[URL][DOMAIN_NAME]" at bounding box center [287, 153] width 237 height 25
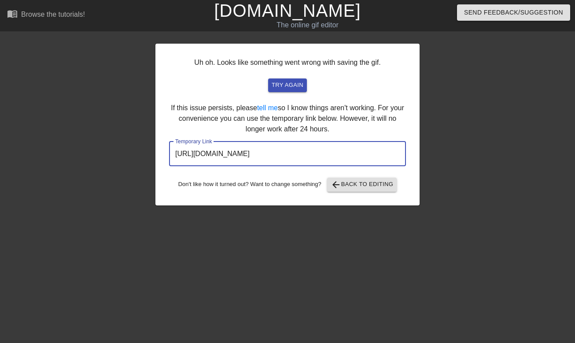
click at [264, 151] on input "[URL][DOMAIN_NAME]" at bounding box center [287, 153] width 237 height 25
click at [282, 15] on link "[DOMAIN_NAME]" at bounding box center [287, 10] width 147 height 19
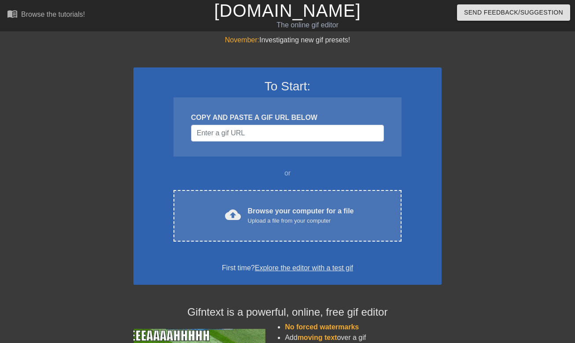
click at [276, 246] on div "To Start: COPY AND PASTE A GIF URL BELOW or cloud_upload Browse your computer f…" at bounding box center [287, 175] width 308 height 217
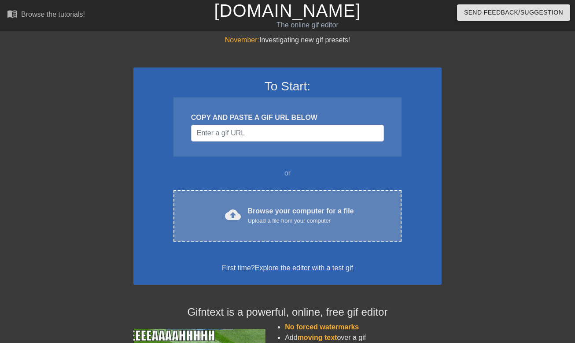
click at [274, 222] on div "Upload a file from your computer" at bounding box center [301, 220] width 106 height 9
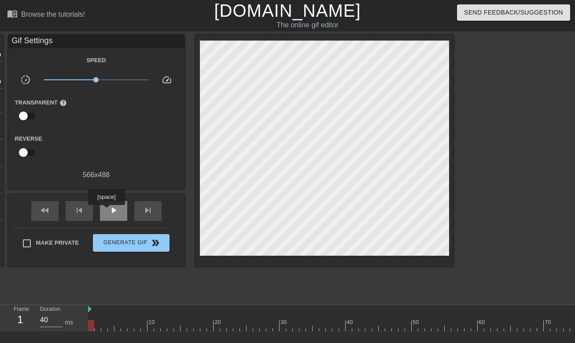
click at [107, 211] on div "play_arrow" at bounding box center [113, 211] width 27 height 20
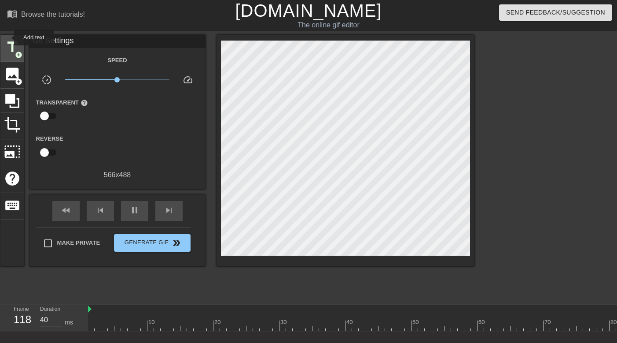
click at [8, 37] on div "title add_circle" at bounding box center [12, 48] width 24 height 27
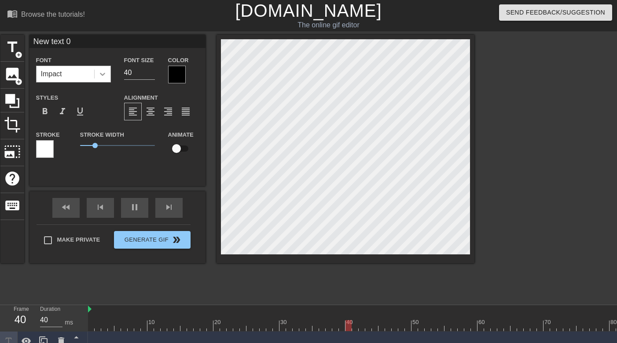
click at [100, 73] on icon at bounding box center [102, 74] width 5 height 3
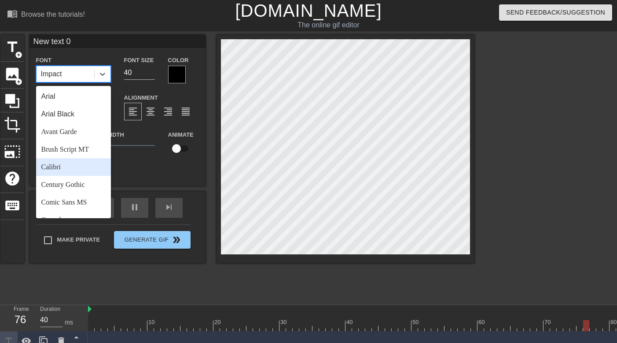
scroll to position [76, 0]
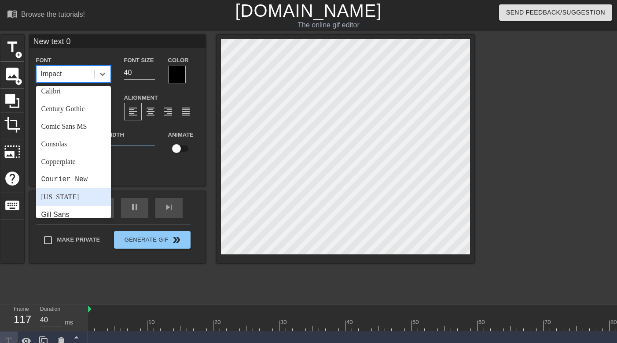
click at [63, 189] on div "[US_STATE]" at bounding box center [73, 197] width 75 height 18
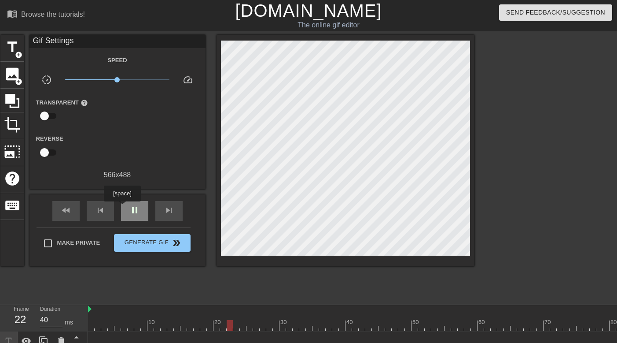
click at [123, 207] on div "pause" at bounding box center [134, 211] width 27 height 20
click at [69, 209] on span "fast_rewind" at bounding box center [66, 210] width 11 height 11
click at [2, 48] on div "title add_circle" at bounding box center [12, 48] width 24 height 27
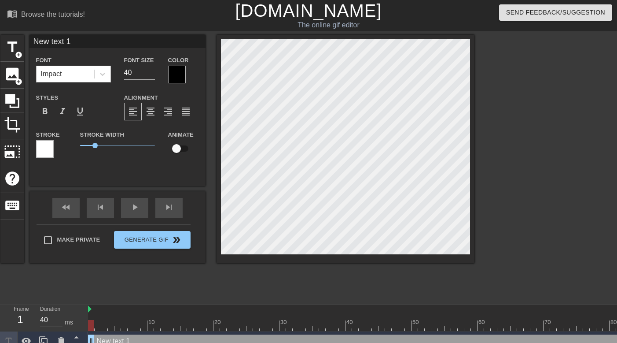
click at [80, 72] on div "Impact" at bounding box center [66, 74] width 58 height 16
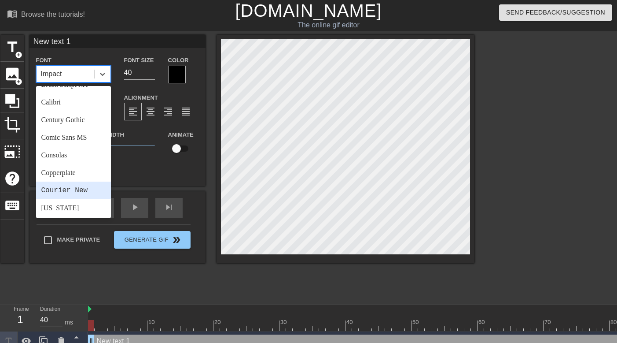
scroll to position [84, 0]
click at [67, 191] on div "[US_STATE]" at bounding box center [73, 189] width 75 height 18
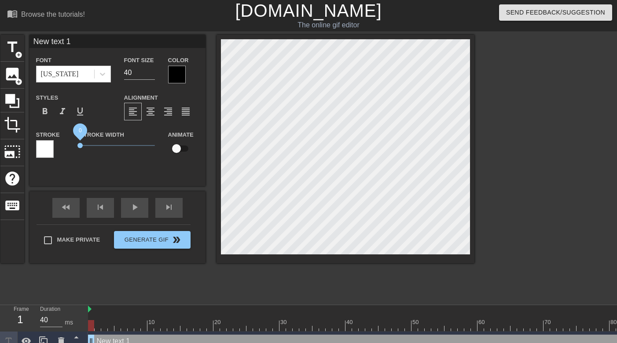
drag, startPoint x: 93, startPoint y: 147, endPoint x: 69, endPoint y: 147, distance: 24.2
click at [69, 147] on div "Stroke Stroke Width 0 Animate" at bounding box center [118, 147] width 176 height 37
click at [98, 43] on input "New text 1" at bounding box center [118, 41] width 176 height 13
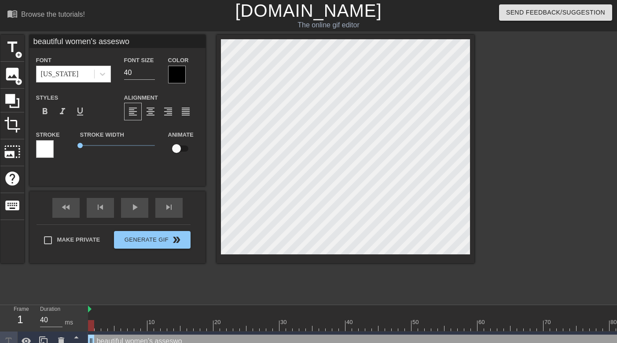
scroll to position [0, 0]
type input "t"
type textarea "t"
type input "th"
type textarea "th"
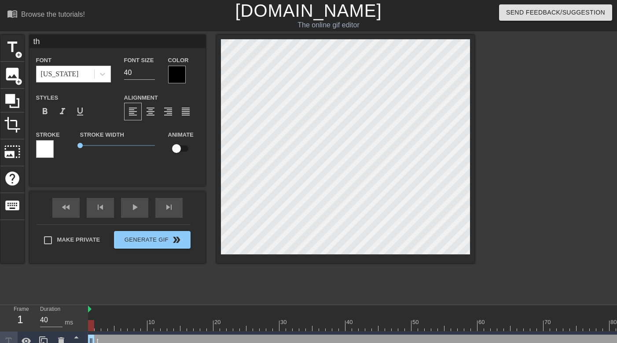
type input "the"
type textarea "the"
type input "they"
type textarea "they"
type input "they"
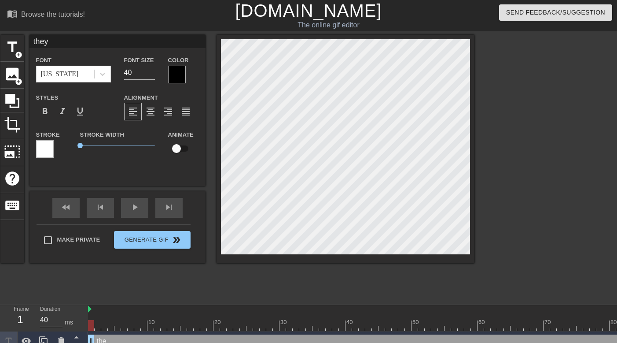
type textarea "they"
type input "they w"
type textarea "they w"
type input "they wa"
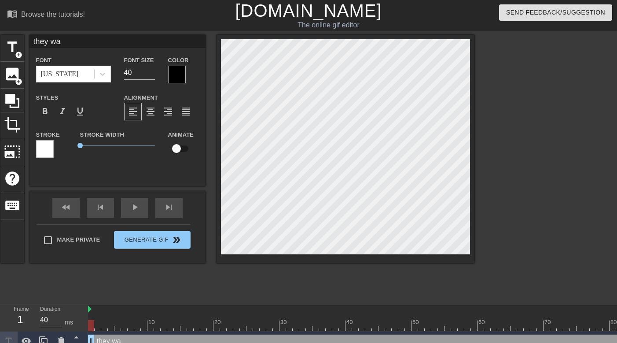
type textarea "they wan"
type input "they want"
type textarea "they want"
type input "they want"
type textarea "they want"
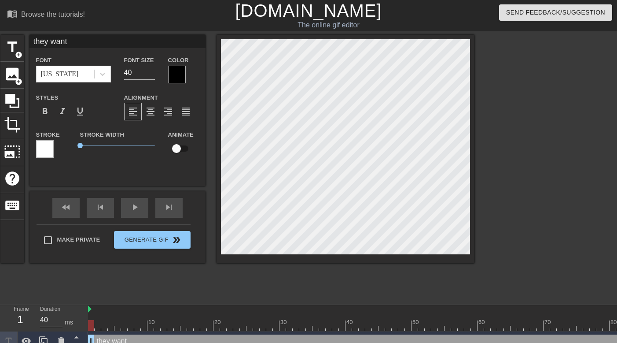
type input "they want y"
type textarea "they want y"
type input "they want yo"
type textarea "they want yo"
type input "they want you"
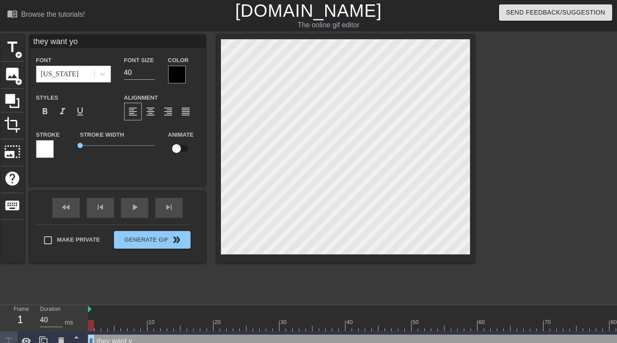
type textarea "they want you"
type input "they want you"
type textarea "they want you"
type input "they want you t"
type textarea "they want you t"
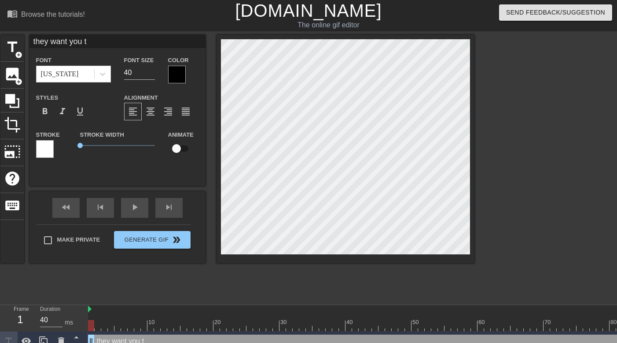
type input "they want you to"
type textarea "they want you to"
type input "they want you to"
type textarea "they want you to"
type input "they want you to j"
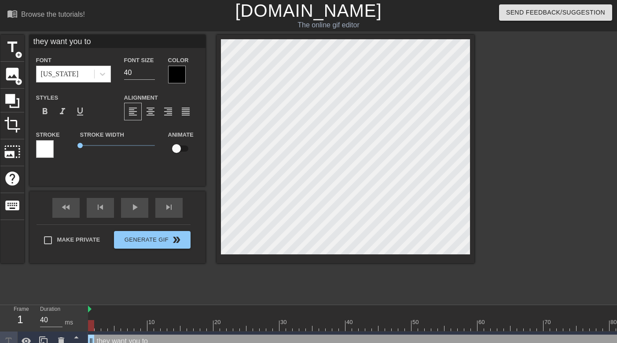
type textarea "they want you to j"
type input "they want you to je"
type textarea "they want you to je"
type input "they want you to jer"
type textarea "they want you to jer"
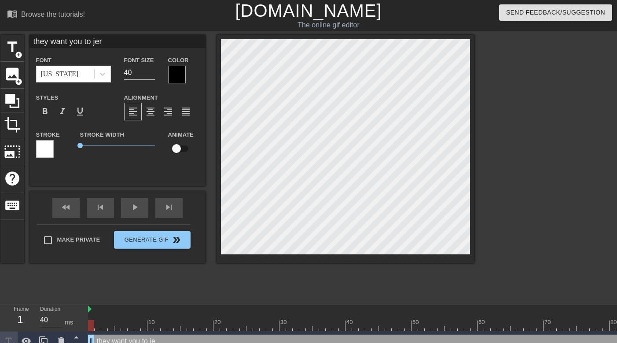
type input "they want you to jerk"
type textarea "they want you to jerk"
type input "they want you to jerk"
type textarea "they want you to jerk"
type input "they want you to jerk t"
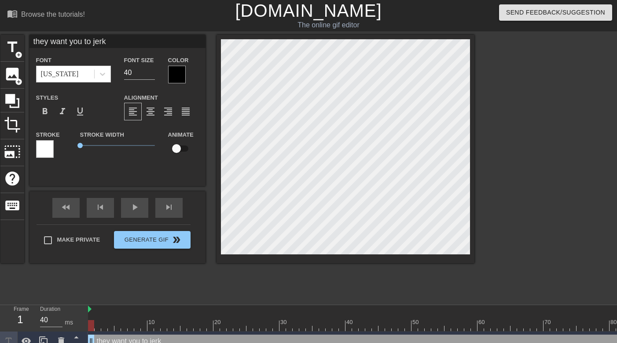
type textarea "they want you to jerk t"
type input "they want you to jerk to"
type textarea "they want you to jerk to"
type input "they want you to jerk to"
type textarea "they want you to jerk to"
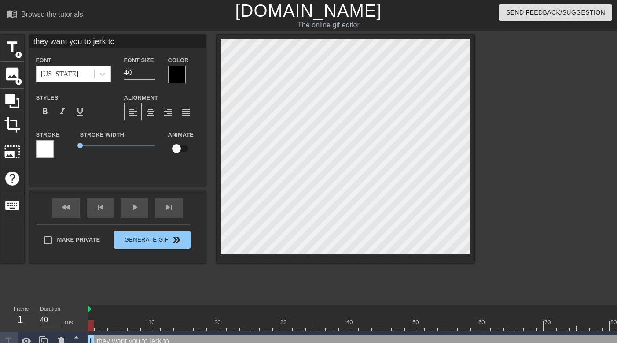
type input "they want you to jerk to t"
type textarea "they want you to jerk to t"
type input "they want you to jerk to th"
type textarea "they want you to jerk to th"
type input "they want you to jerk to the"
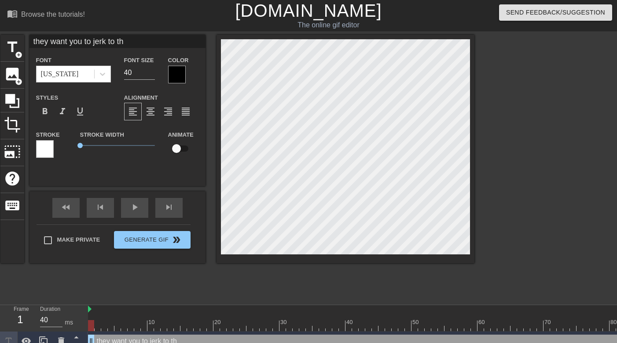
type textarea "they want you to jerk to the"
type input "they want you to jerk to thei"
type textarea "they want you to jerk to thei"
type input "they want you to jerk to their"
type textarea "they want you to jerk to their"
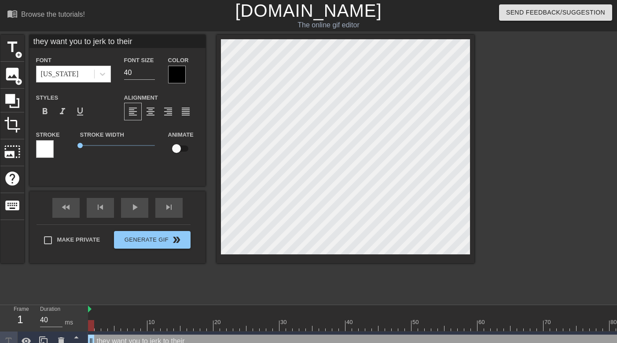
type input "they want you to jerk to their"
type textarea "they want you to jerk to their"
type input "they want you to jerk to their a"
type textarea "they want you to jerk to their a"
type input "they want you to jerk to their as"
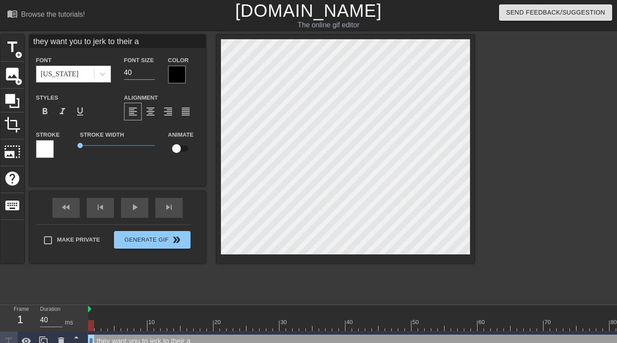
type textarea "they want you to jerk to their as"
type input "they want you to jerk to their ass"
type textarea "they want you to jerk to their ass"
type input "they want you to jerk to their asse"
type textarea "they want you to jerk to their asse"
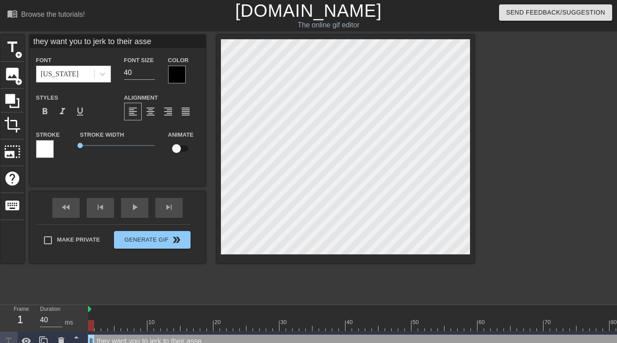
type input "they want you to jerk to their asses"
type textarea "they want you to jerk to their asses"
type input "they want you to jerk to their asses."
type textarea "they want you to jerk to their asses."
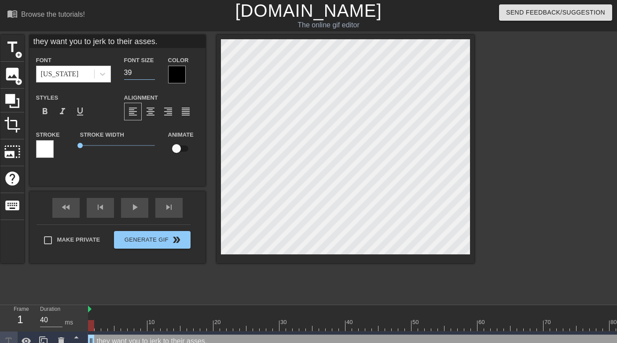
click at [150, 74] on input "39" at bounding box center [139, 73] width 31 height 14
click at [150, 74] on input "38" at bounding box center [139, 73] width 31 height 14
click at [150, 74] on input "37" at bounding box center [139, 73] width 31 height 14
click at [150, 74] on input "36" at bounding box center [139, 73] width 31 height 14
type input "35"
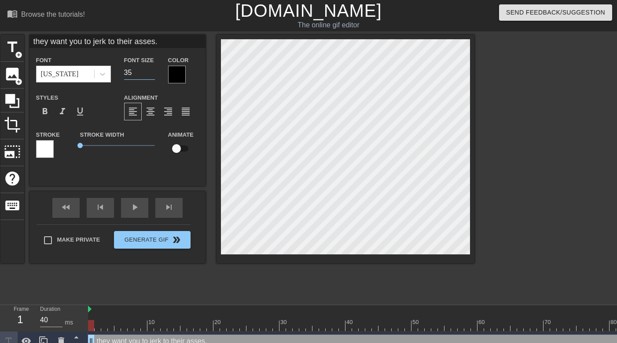
click at [150, 74] on input "35" at bounding box center [139, 73] width 31 height 14
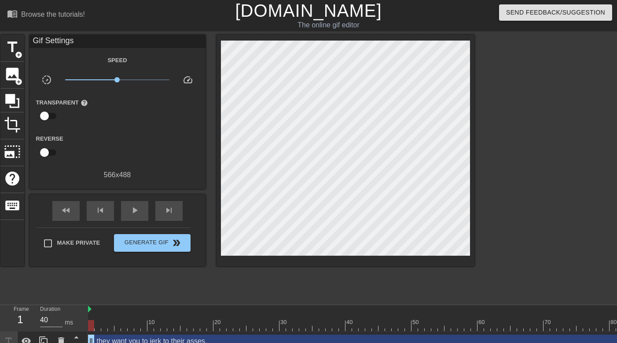
click at [233, 30] on div "The online gif editor" at bounding box center [328, 25] width 237 height 11
click at [131, 211] on span "play_arrow" at bounding box center [134, 210] width 11 height 11
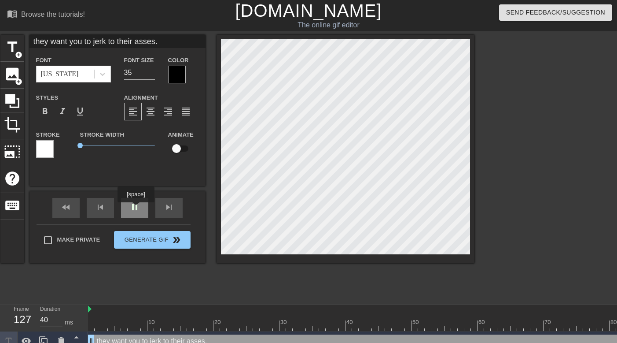
click at [137, 208] on span "pause" at bounding box center [134, 207] width 11 height 11
click at [174, 74] on div at bounding box center [177, 75] width 18 height 18
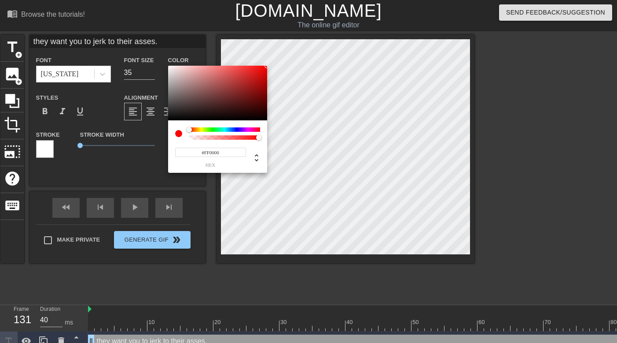
drag, startPoint x: 218, startPoint y: 75, endPoint x: 281, endPoint y: 64, distance: 63.9
click at [281, 64] on div "#FF0000 hex" at bounding box center [308, 171] width 617 height 343
type input "#F900FF"
click at [248, 128] on div at bounding box center [224, 129] width 71 height 4
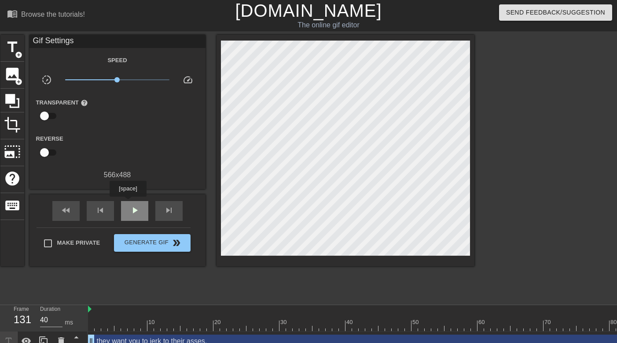
click at [129, 203] on div "play_arrow" at bounding box center [134, 211] width 27 height 20
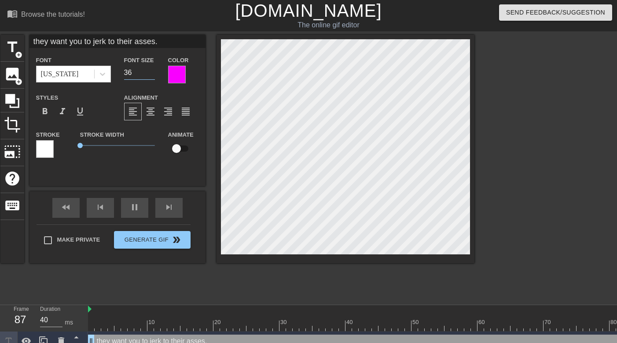
click at [152, 70] on input "36" at bounding box center [139, 73] width 31 height 14
click at [152, 70] on input "37" at bounding box center [139, 73] width 31 height 14
click at [152, 70] on input "38" at bounding box center [139, 73] width 31 height 14
click at [152, 70] on input "39" at bounding box center [139, 73] width 31 height 14
click at [152, 70] on input "40" at bounding box center [139, 73] width 31 height 14
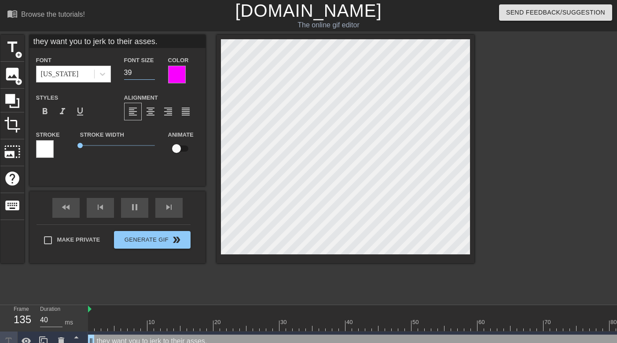
click at [151, 76] on input "39" at bounding box center [139, 73] width 31 height 14
click at [151, 76] on input "38" at bounding box center [139, 73] width 31 height 14
type input "37"
click at [151, 76] on input "37" at bounding box center [139, 73] width 31 height 14
click at [190, 43] on input "they want you to jerk to their asses." at bounding box center [118, 41] width 176 height 13
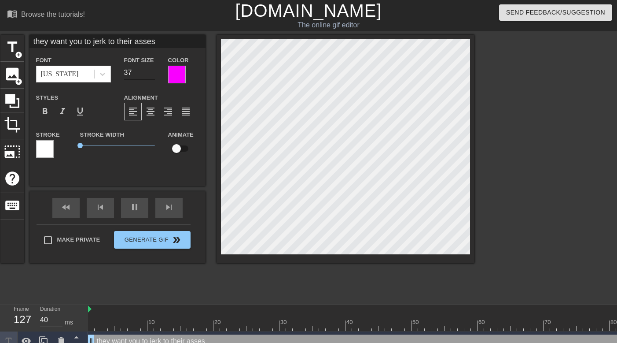
type input "they want you to jerk to their asses"
type input "38"
click at [152, 68] on input "38" at bounding box center [139, 73] width 31 height 14
type input "37"
click at [153, 75] on input "37" at bounding box center [139, 73] width 31 height 14
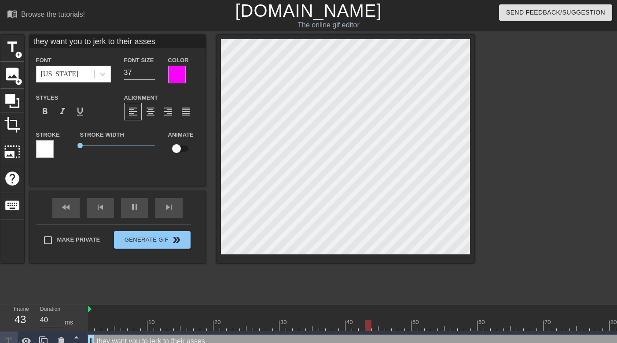
click at [173, 74] on div at bounding box center [177, 75] width 18 height 18
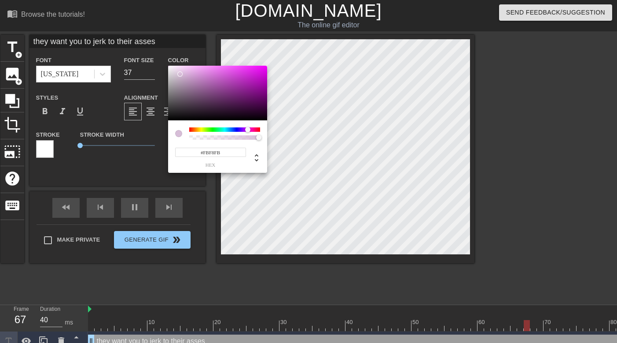
type input "#FFFFFF"
drag, startPoint x: 188, startPoint y: 78, endPoint x: 166, endPoint y: 64, distance: 26.4
click at [166, 64] on div "#FFFFFF hex" at bounding box center [308, 171] width 617 height 343
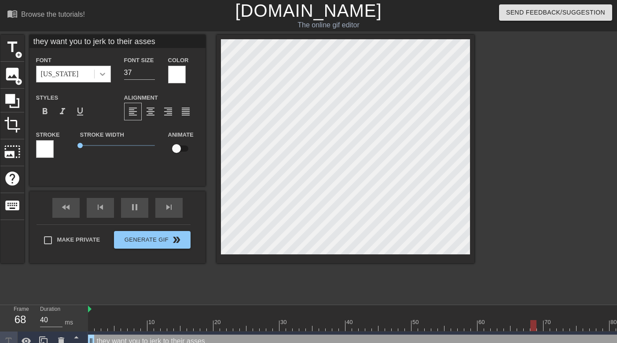
click at [103, 70] on icon at bounding box center [102, 74] width 9 height 9
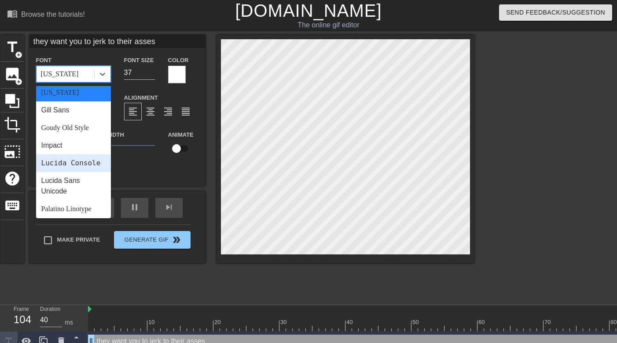
scroll to position [183, 0]
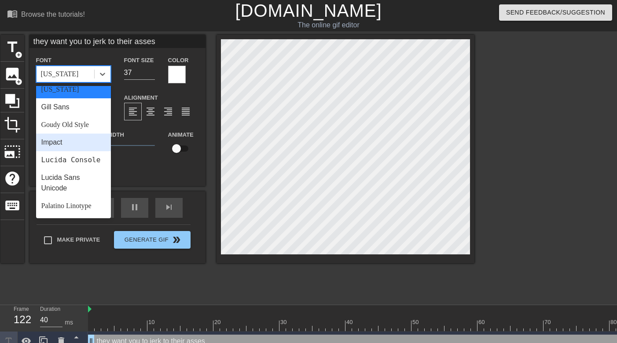
click at [77, 141] on div "Impact" at bounding box center [73, 142] width 75 height 18
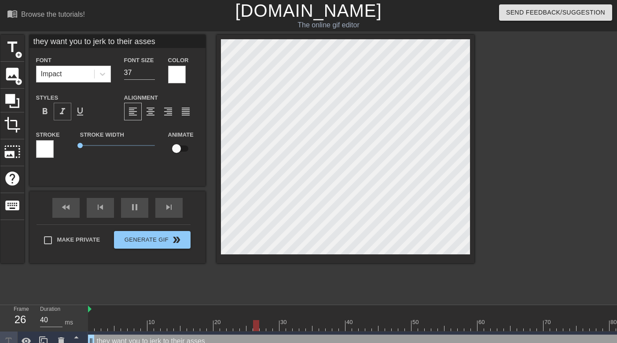
click at [62, 108] on span "format_italic" at bounding box center [62, 111] width 11 height 11
click at [48, 112] on span "format_bold" at bounding box center [45, 111] width 11 height 11
click at [151, 69] on input "38" at bounding box center [139, 73] width 31 height 14
click at [151, 69] on input "39" at bounding box center [139, 73] width 31 height 14
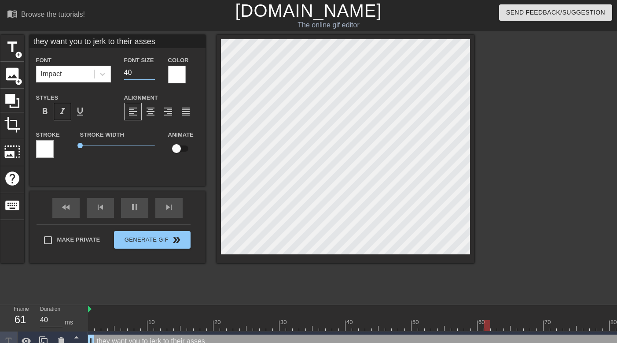
click at [151, 69] on input "40" at bounding box center [139, 73] width 31 height 14
click at [151, 69] on input "41" at bounding box center [139, 73] width 31 height 14
type input "40"
click at [151, 74] on input "40" at bounding box center [139, 73] width 31 height 14
click at [176, 72] on div at bounding box center [177, 75] width 18 height 18
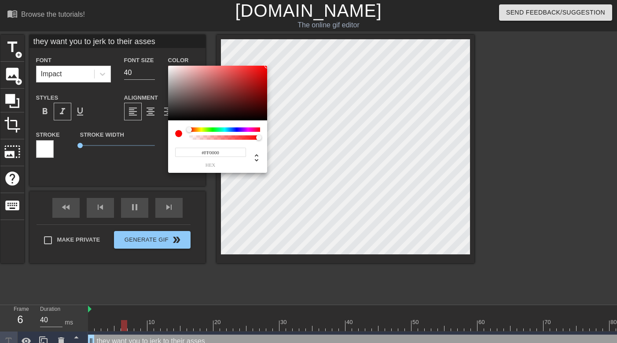
drag, startPoint x: 231, startPoint y: 78, endPoint x: 276, endPoint y: 50, distance: 53.2
click at [276, 50] on div "#FF0000 hex" at bounding box center [308, 171] width 617 height 343
type input "#FF00F2"
click at [249, 130] on div at bounding box center [224, 129] width 71 height 4
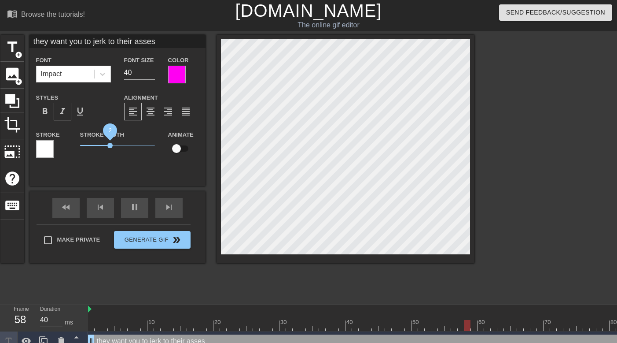
drag, startPoint x: 81, startPoint y: 145, endPoint x: 110, endPoint y: 147, distance: 28.7
click at [110, 147] on span "2" at bounding box center [109, 145] width 5 height 5
click at [137, 82] on div "Font Size 40" at bounding box center [140, 69] width 44 height 29
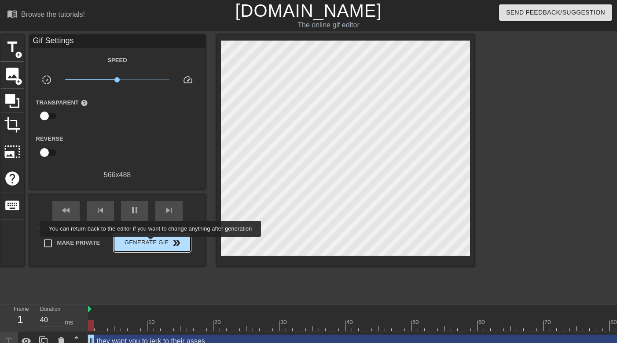
click at [156, 243] on span "Generate Gif double_arrow" at bounding box center [152, 242] width 69 height 11
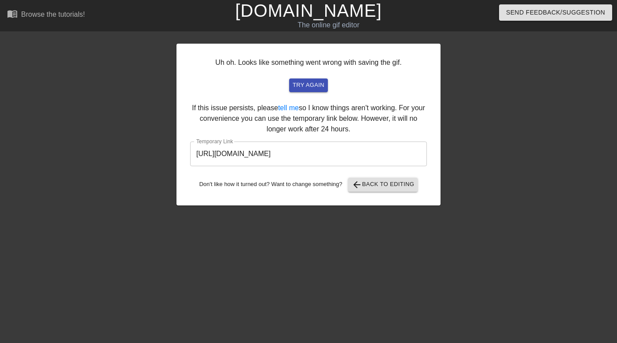
click at [270, 158] on input "https://www.gifntext.com/temp_generations/Etp7EjRZ.gif" at bounding box center [308, 153] width 237 height 25
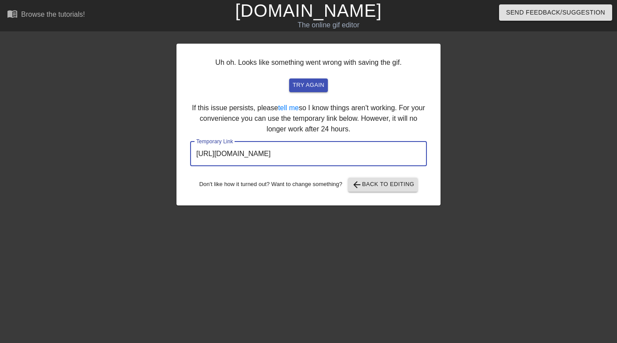
click at [270, 158] on input "https://www.gifntext.com/temp_generations/Etp7EjRZ.gif" at bounding box center [308, 153] width 237 height 25
